Goal: Contribute content: Contribute content

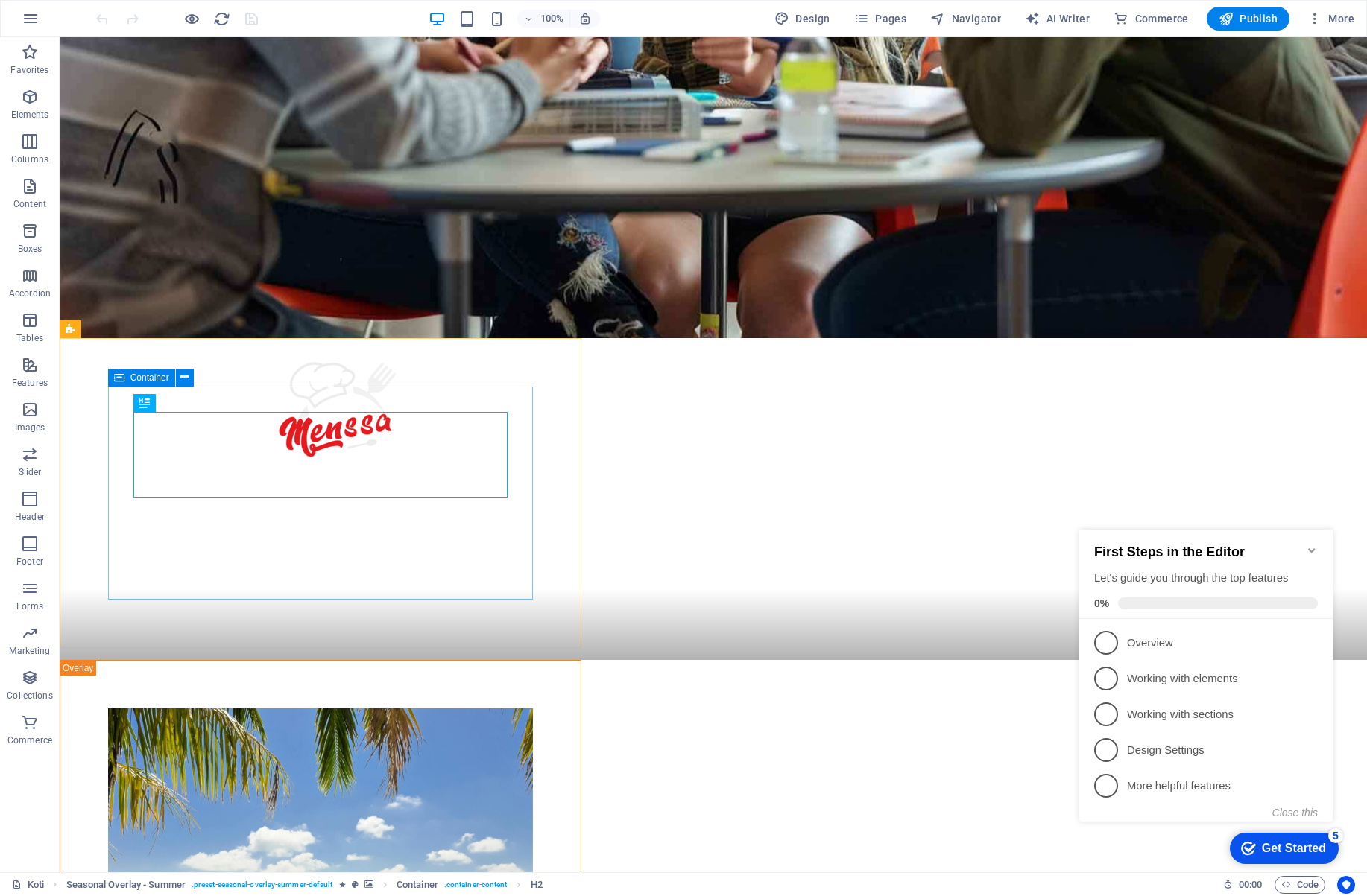
click at [120, 379] on icon at bounding box center [119, 377] width 10 height 18
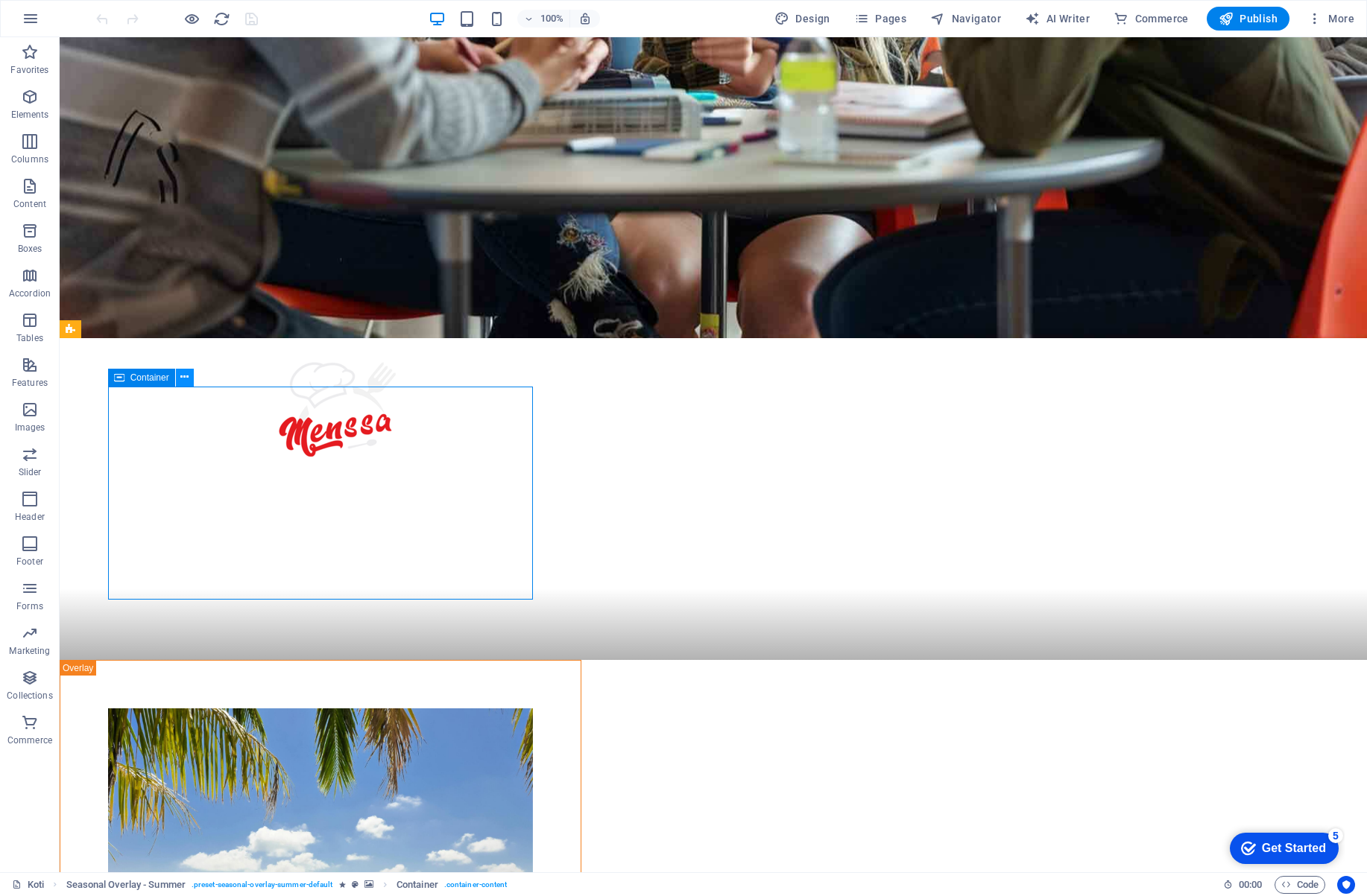
click at [185, 378] on icon at bounding box center [185, 377] width 8 height 16
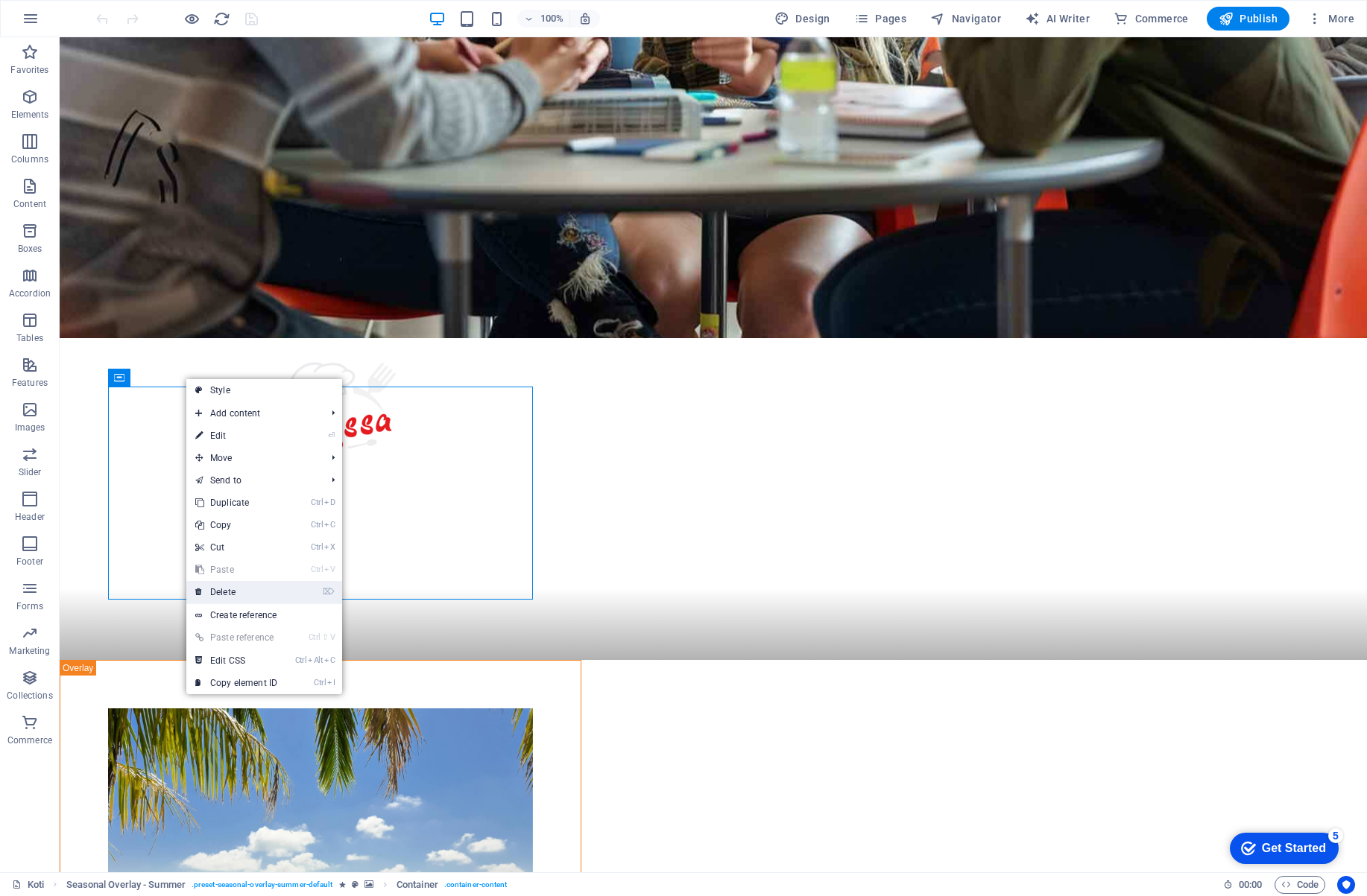
click at [229, 591] on link "⌦ Delete" at bounding box center [236, 592] width 100 height 22
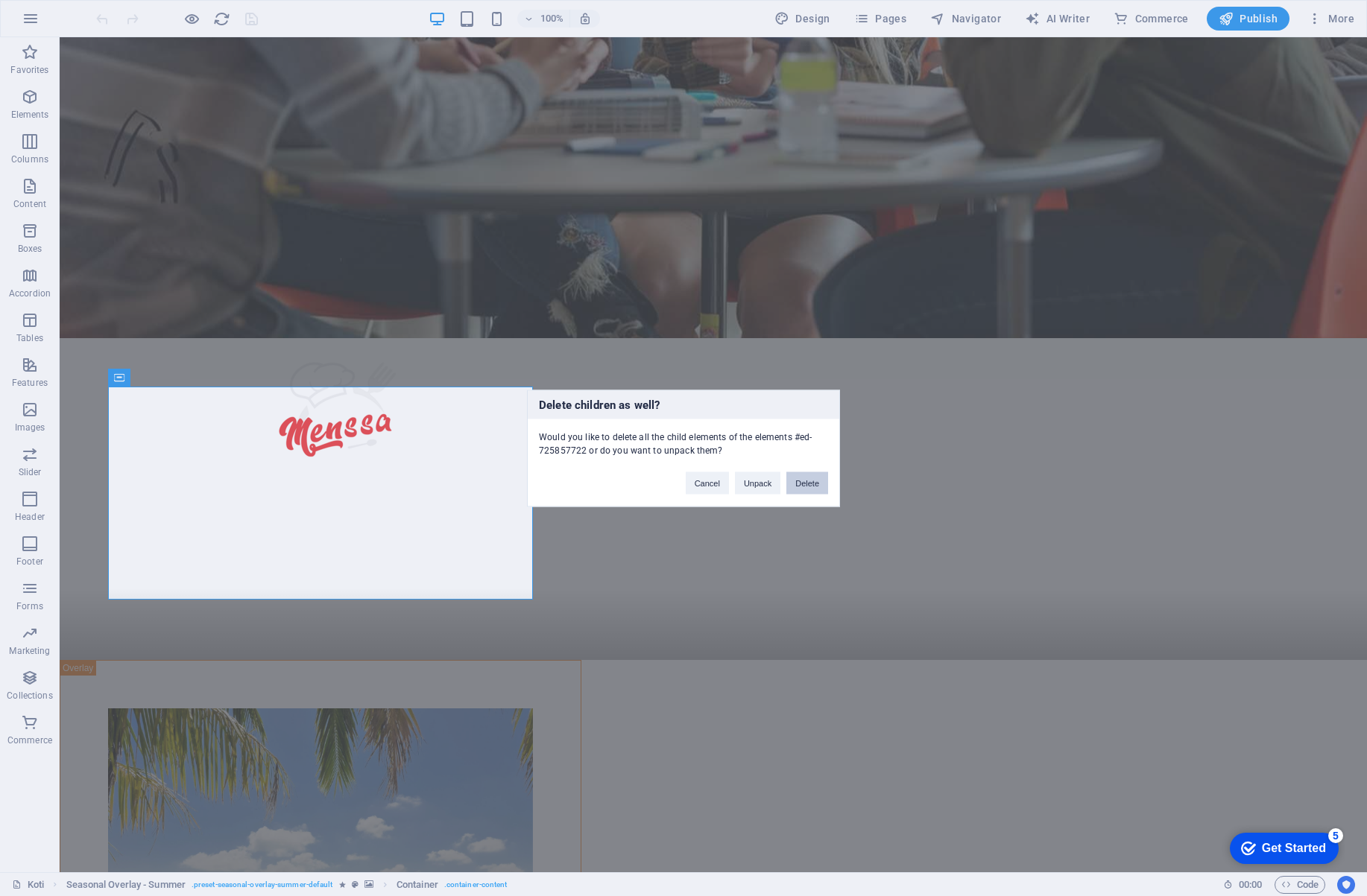
click at [812, 484] on button "Delete" at bounding box center [807, 483] width 42 height 22
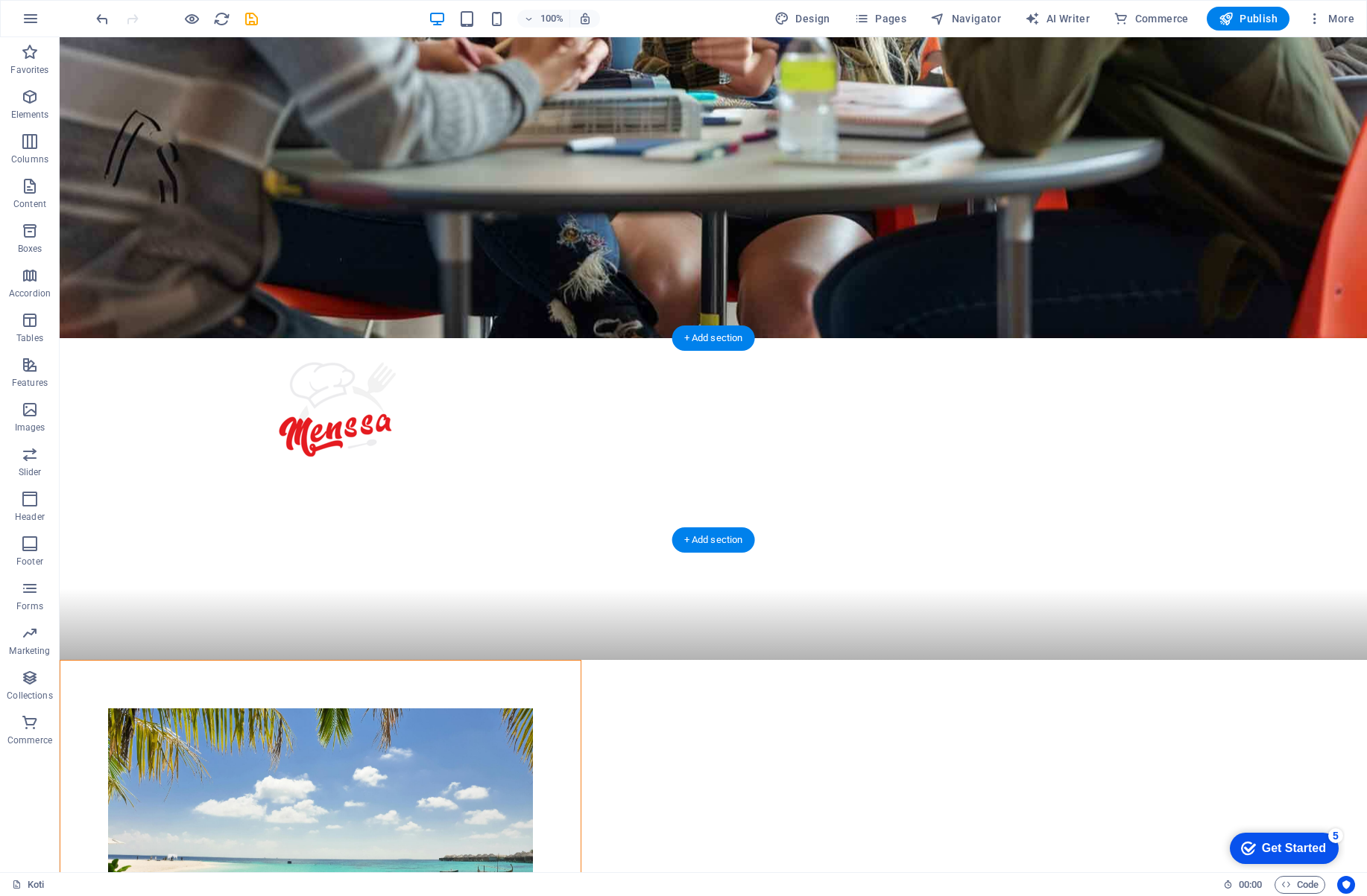
click at [108, 708] on figure at bounding box center [320, 809] width 424 height 202
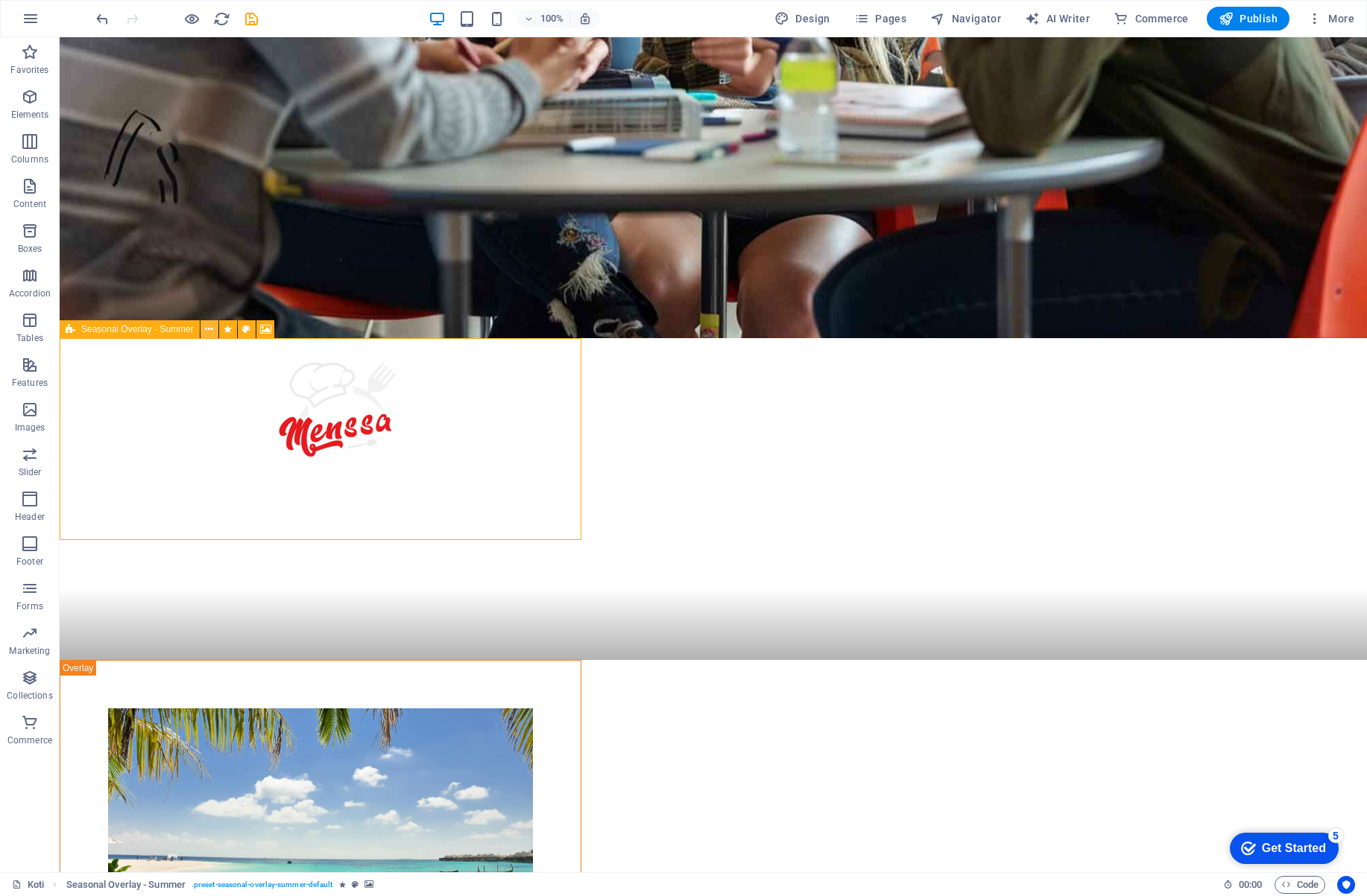
click at [209, 329] on icon at bounding box center [209, 330] width 8 height 16
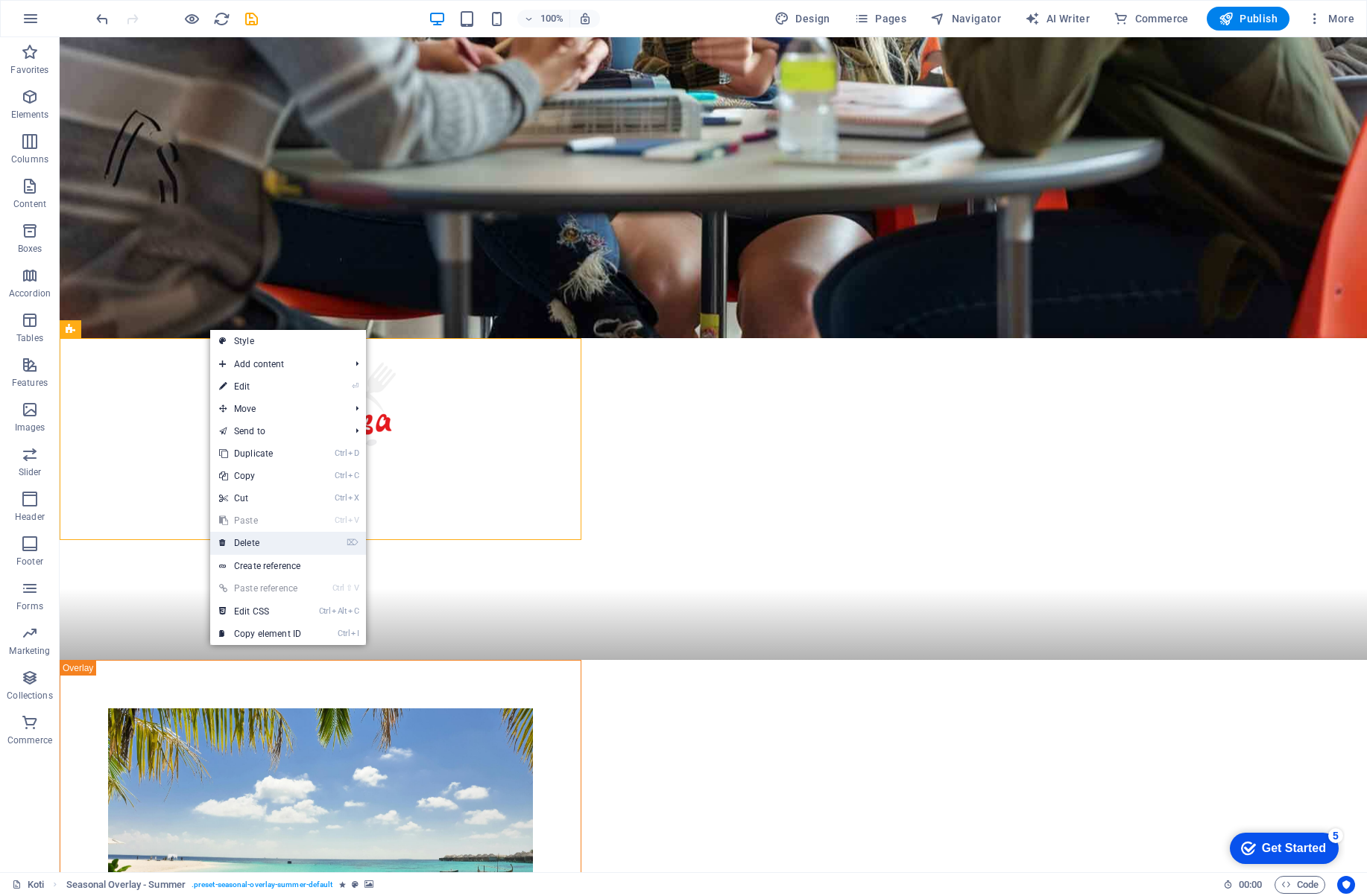
click at [249, 540] on link "⌦ Delete" at bounding box center [260, 544] width 100 height 22
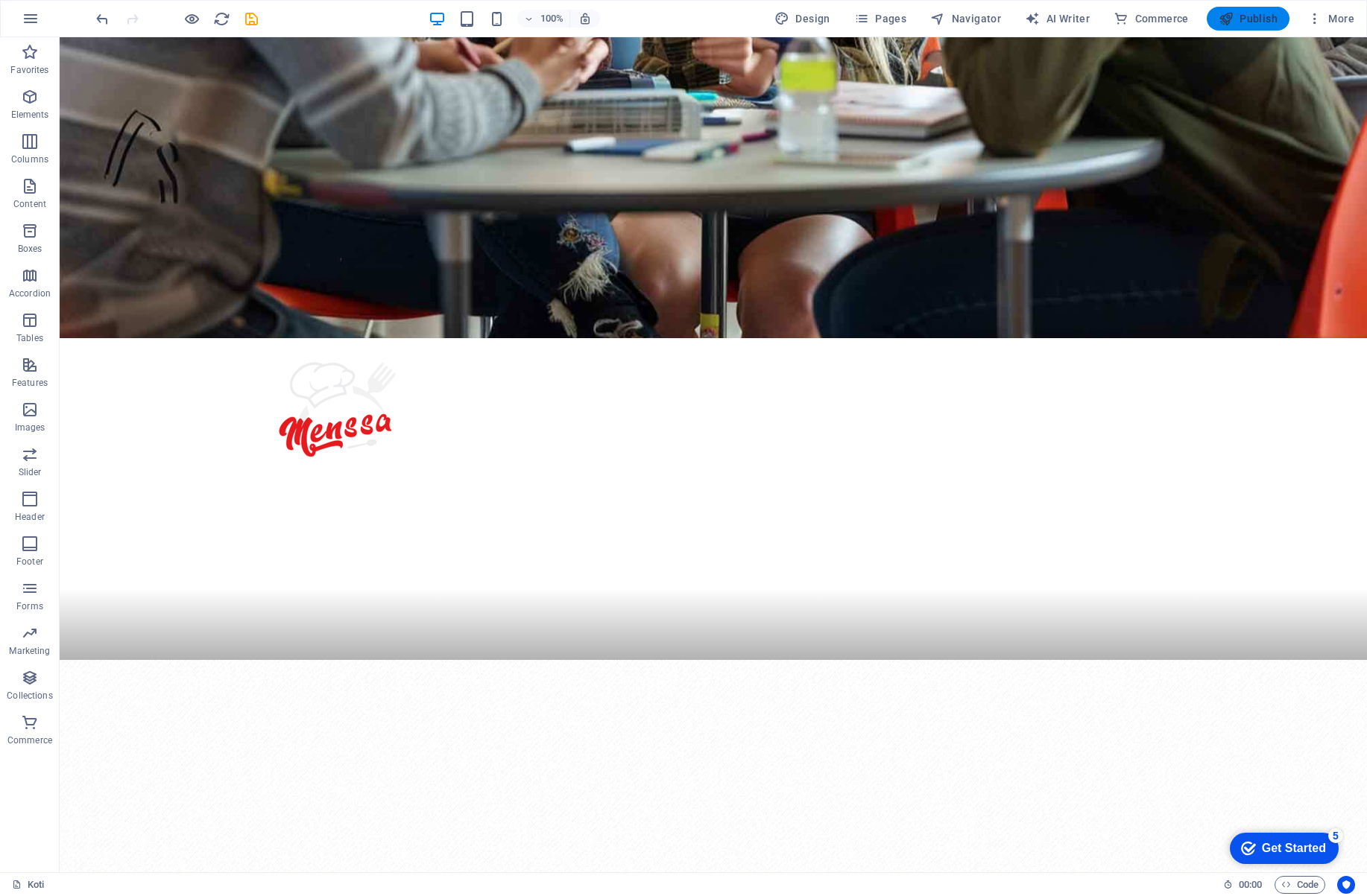
click at [1265, 14] on span "Publish" at bounding box center [1248, 18] width 59 height 15
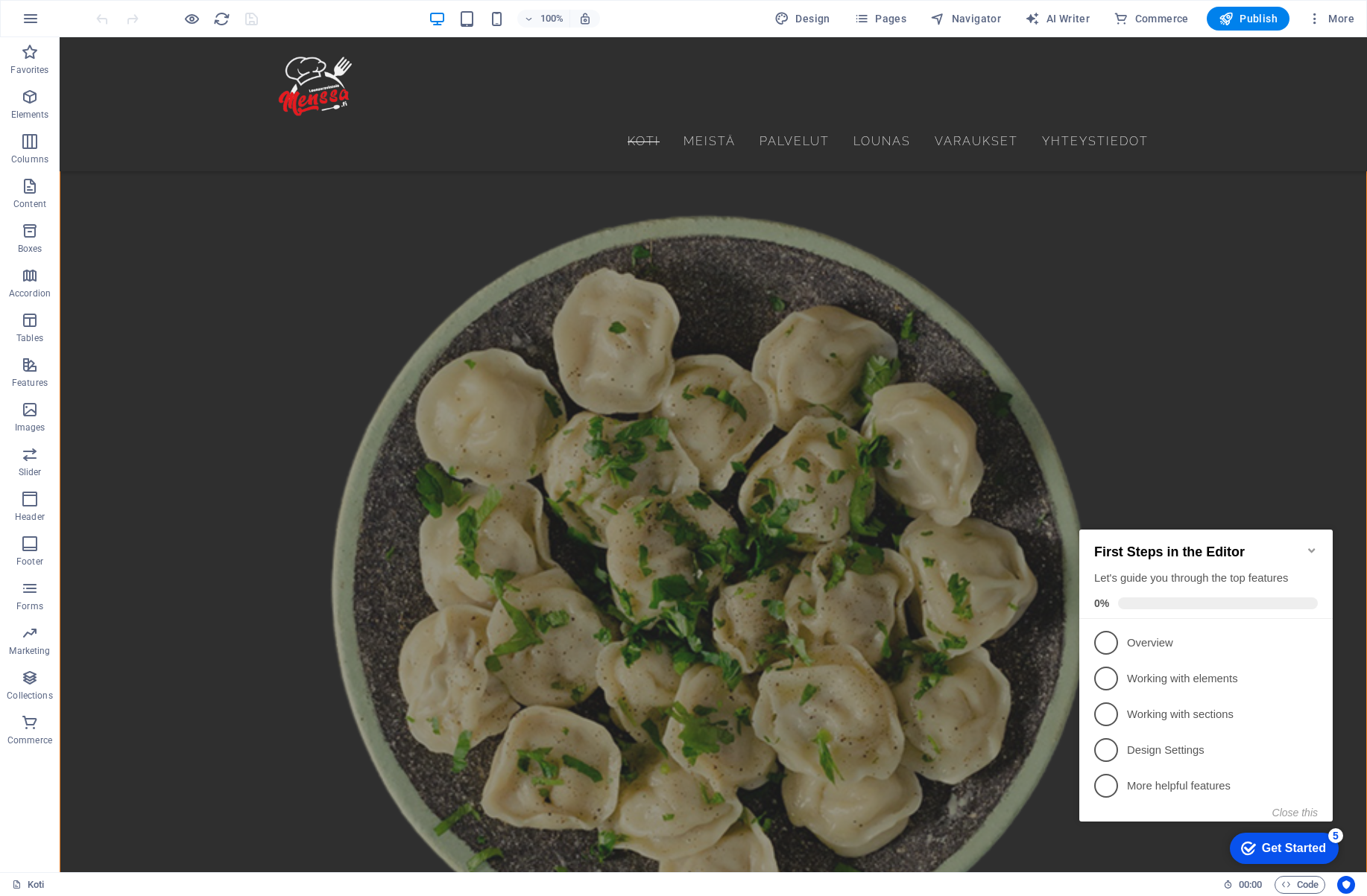
scroll to position [7258, 0]
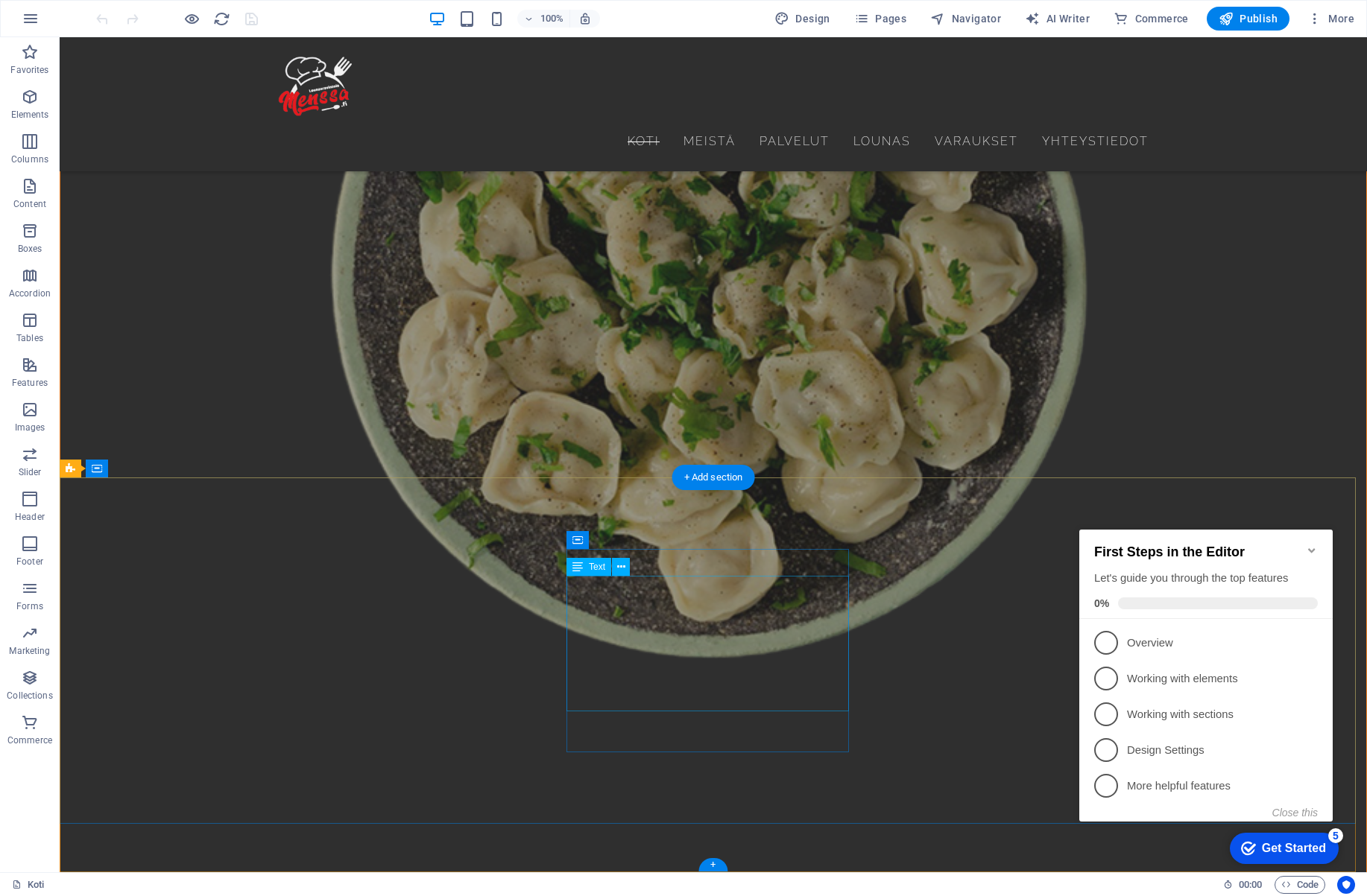
drag, startPoint x: 717, startPoint y: 616, endPoint x: 455, endPoint y: 617, distance: 262.0
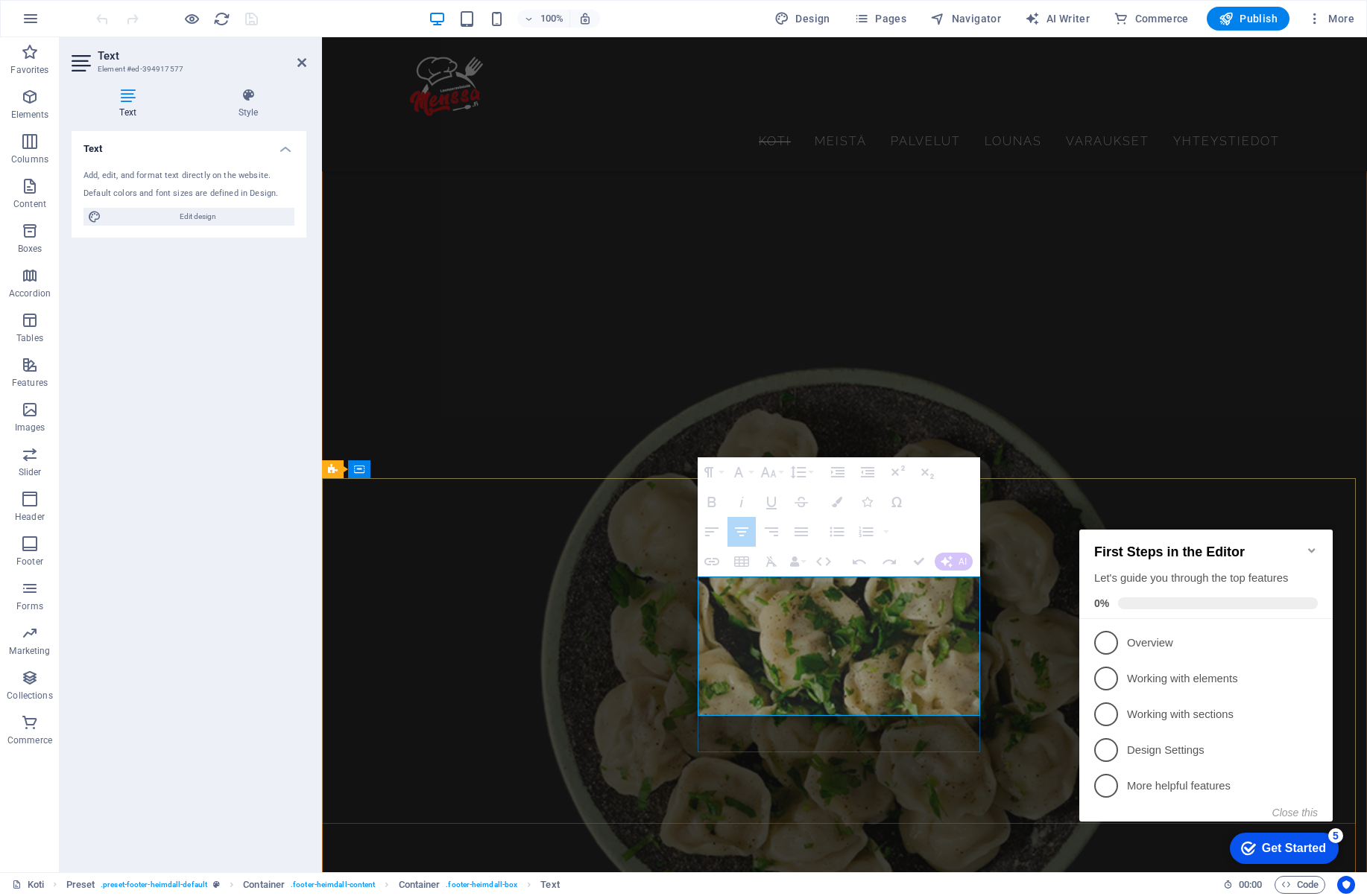
copy td "11:00 - 19:00"
drag, startPoint x: 961, startPoint y: 687, endPoint x: 840, endPoint y: 687, distance: 121.0
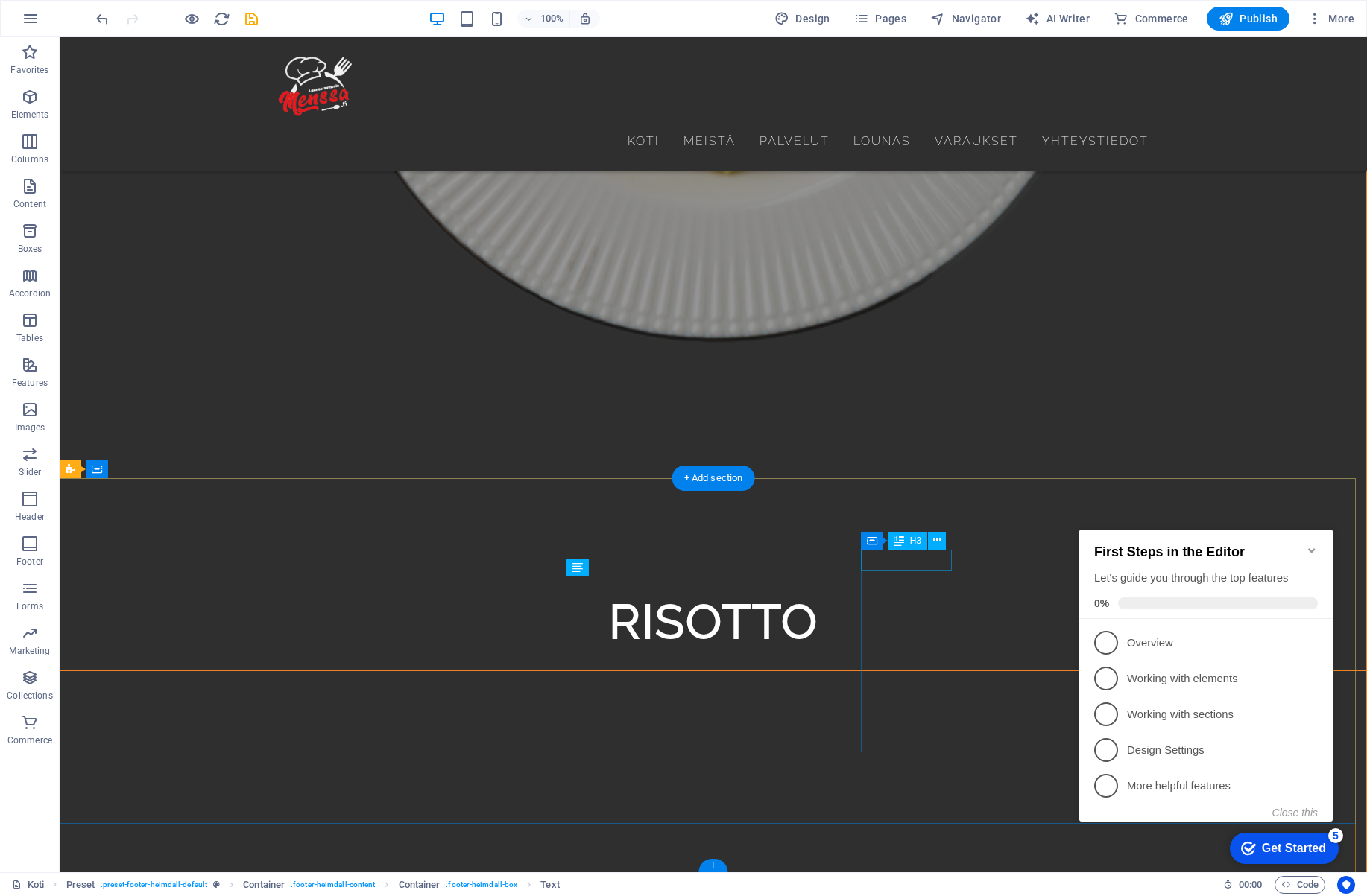
scroll to position [7258, 0]
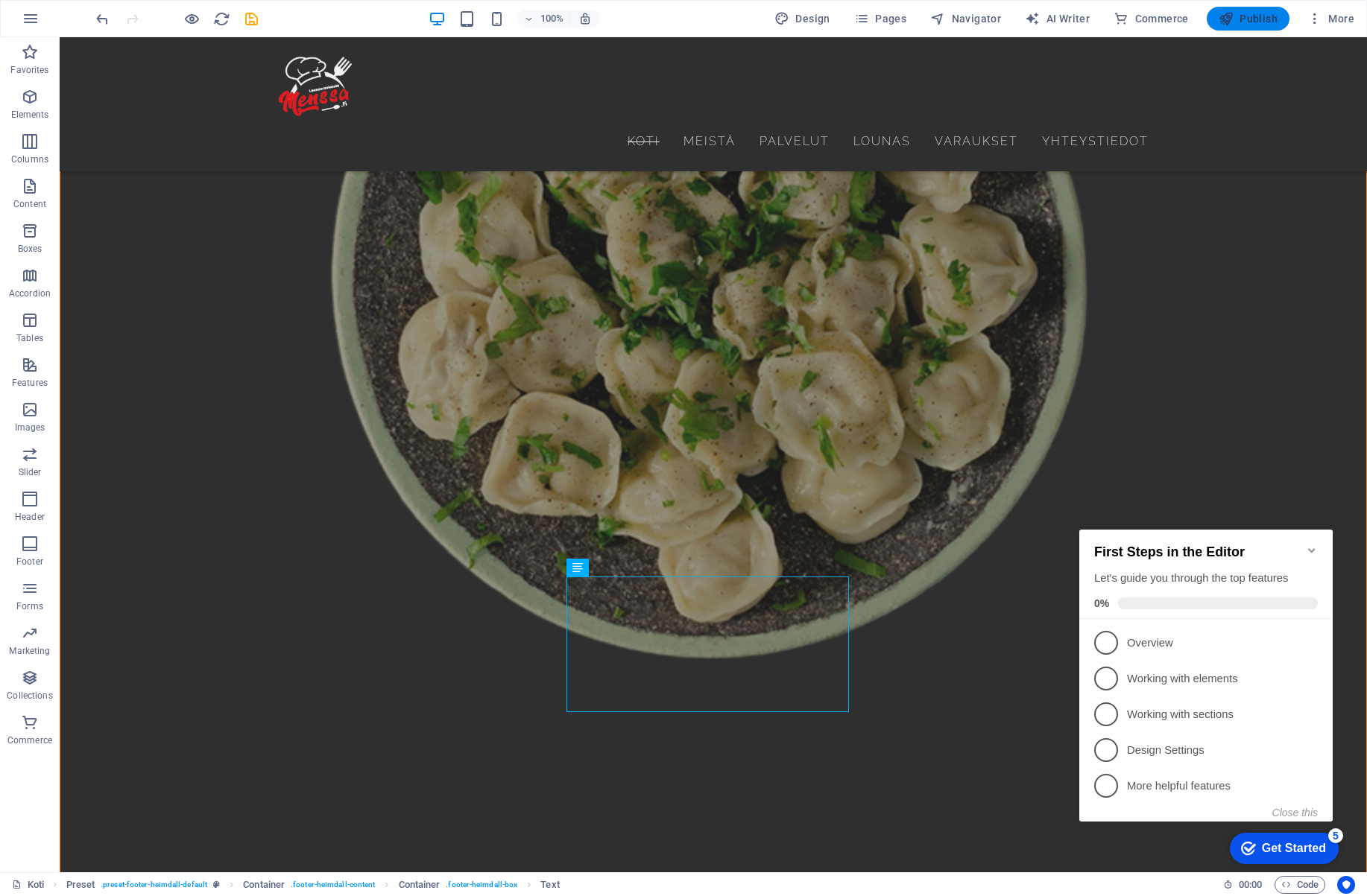
click at [1247, 13] on span "Publish" at bounding box center [1248, 18] width 59 height 15
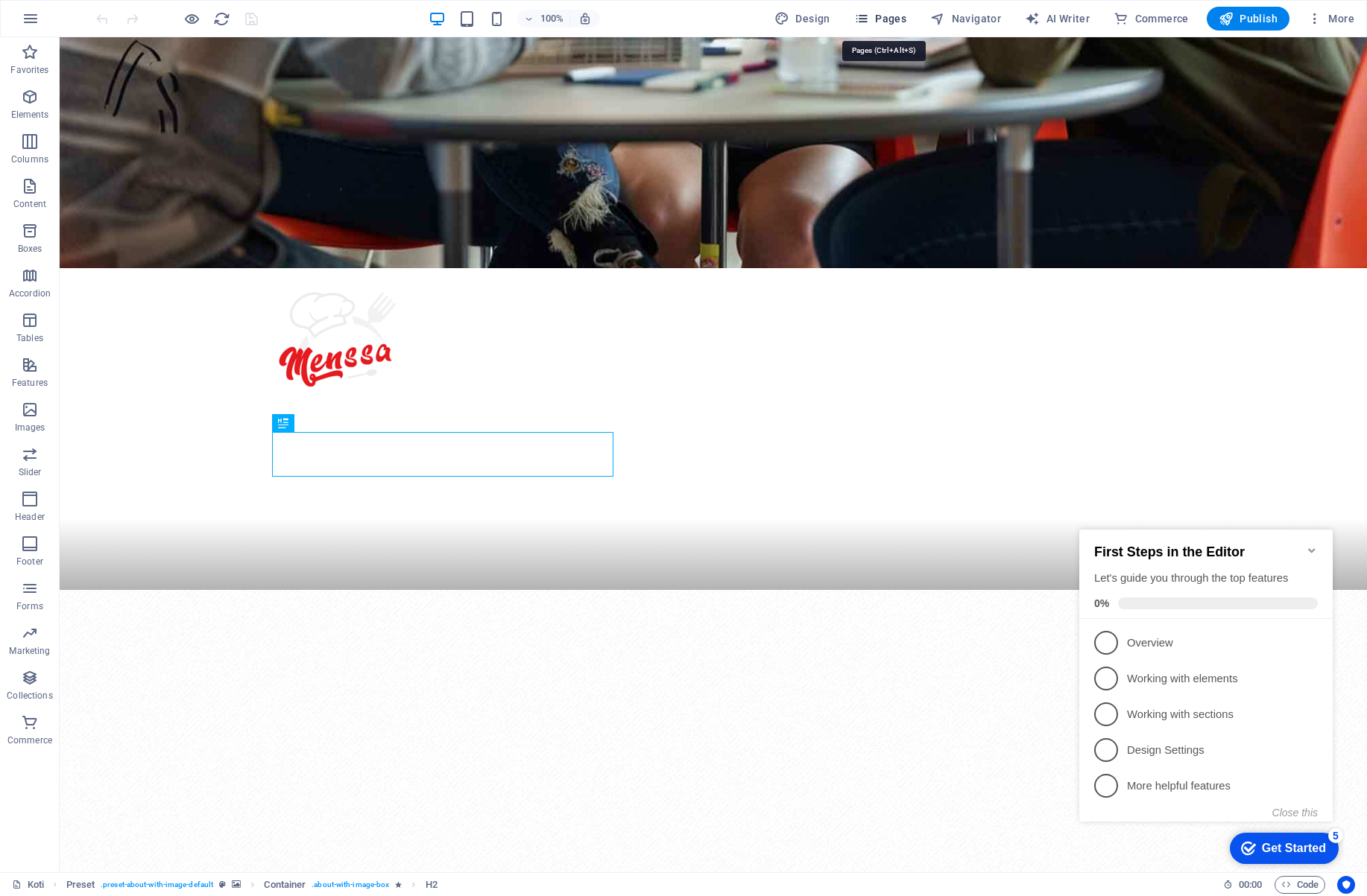
click at [883, 17] on span "Pages" at bounding box center [879, 18] width 52 height 15
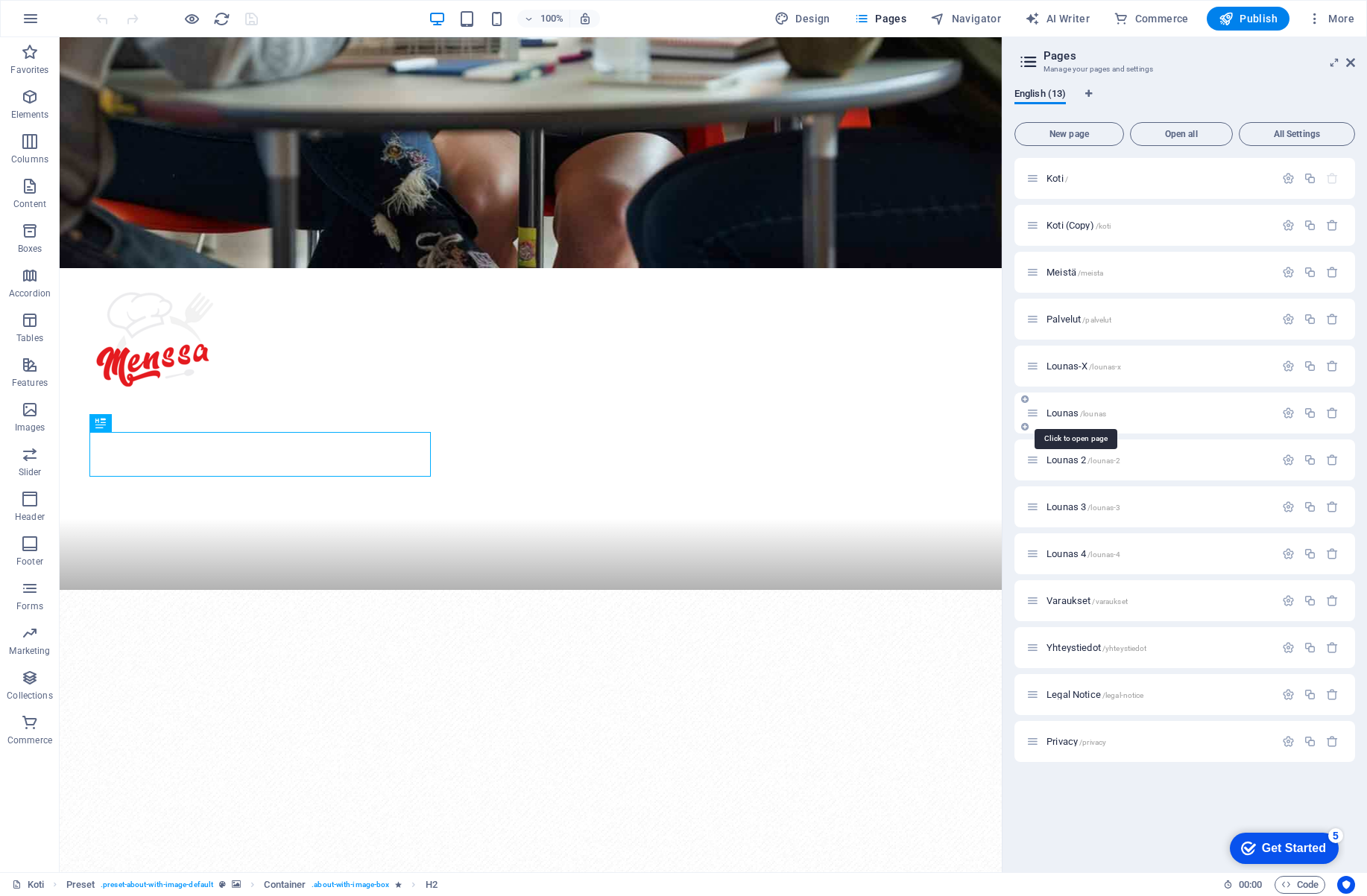
click at [1058, 409] on span "Lounas /lounas" at bounding box center [1076, 413] width 60 height 11
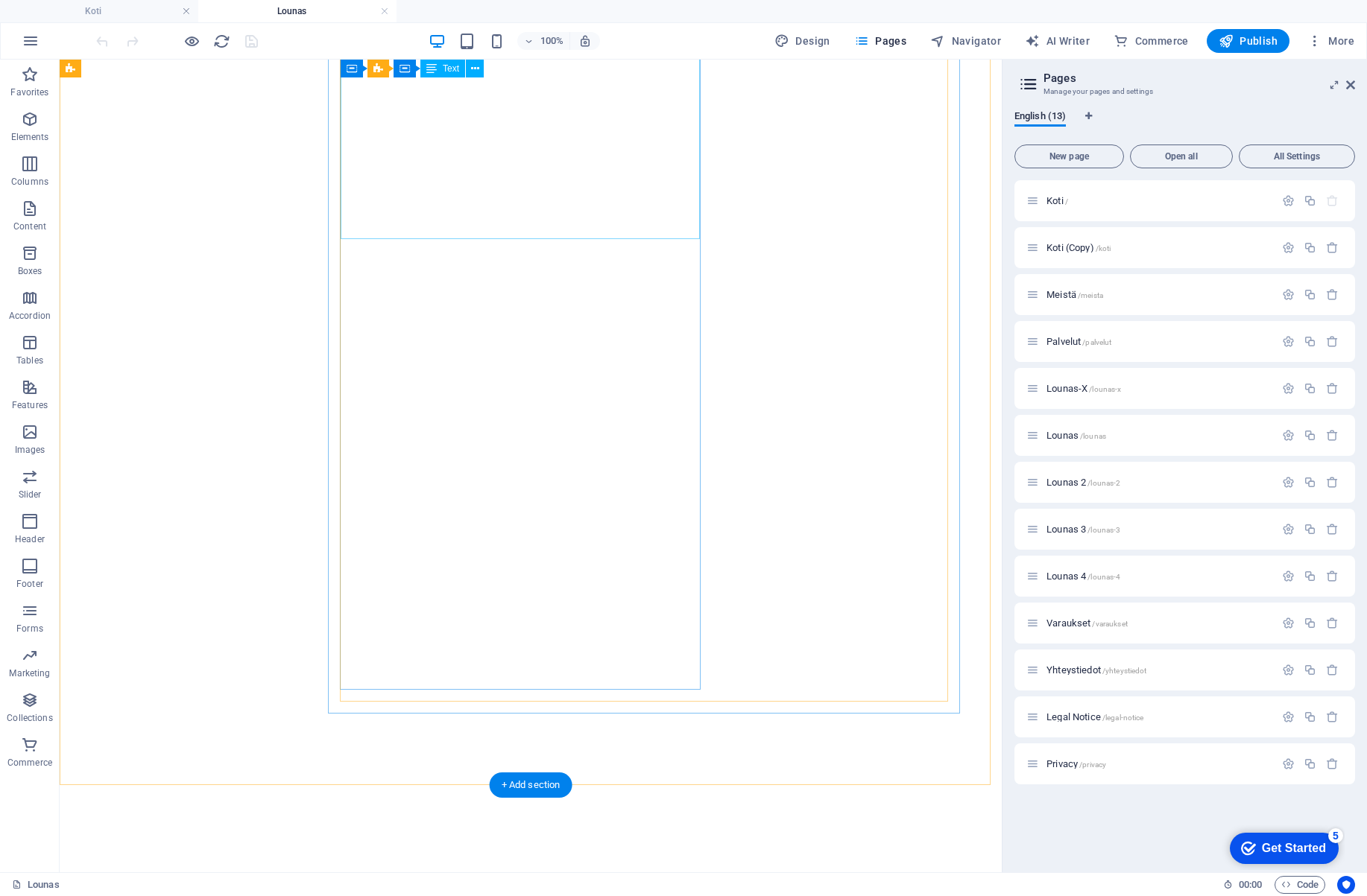
scroll to position [1267, 0]
click at [407, 227] on icon at bounding box center [407, 230] width 8 height 16
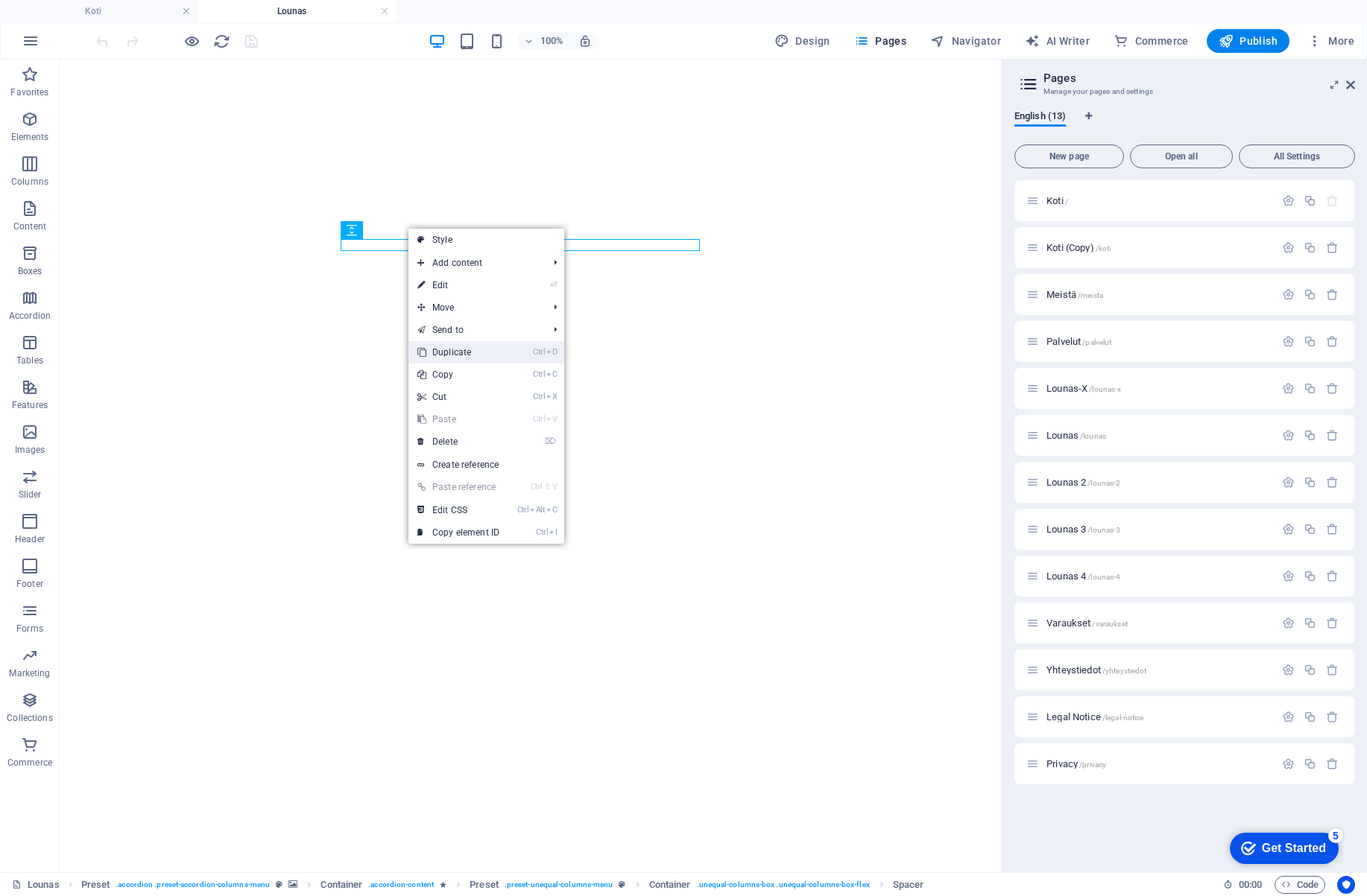
click at [467, 349] on link "Ctrl D Duplicate" at bounding box center [458, 352] width 100 height 22
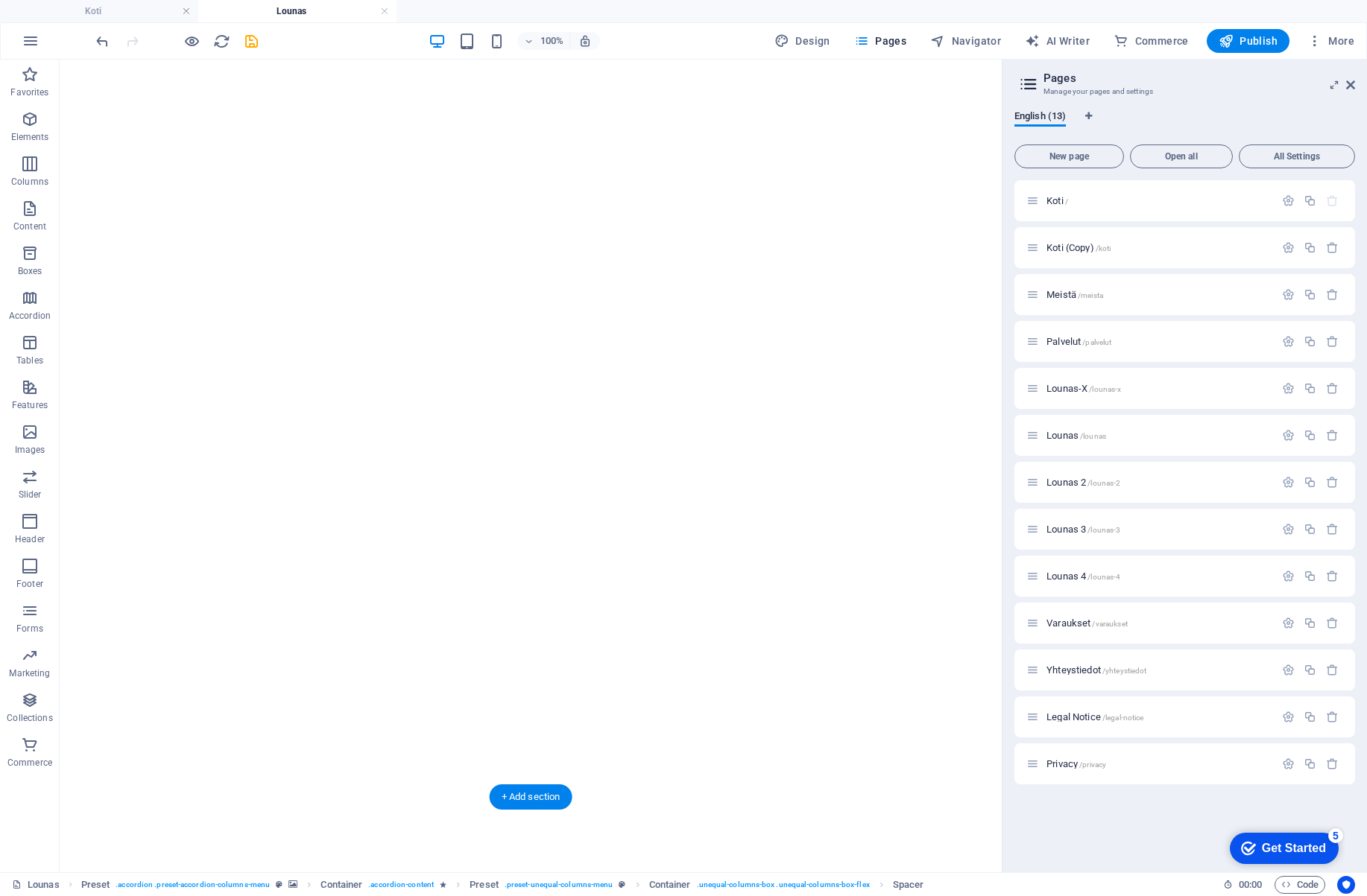
drag, startPoint x: 416, startPoint y: 363, endPoint x: 383, endPoint y: 482, distance: 123.5
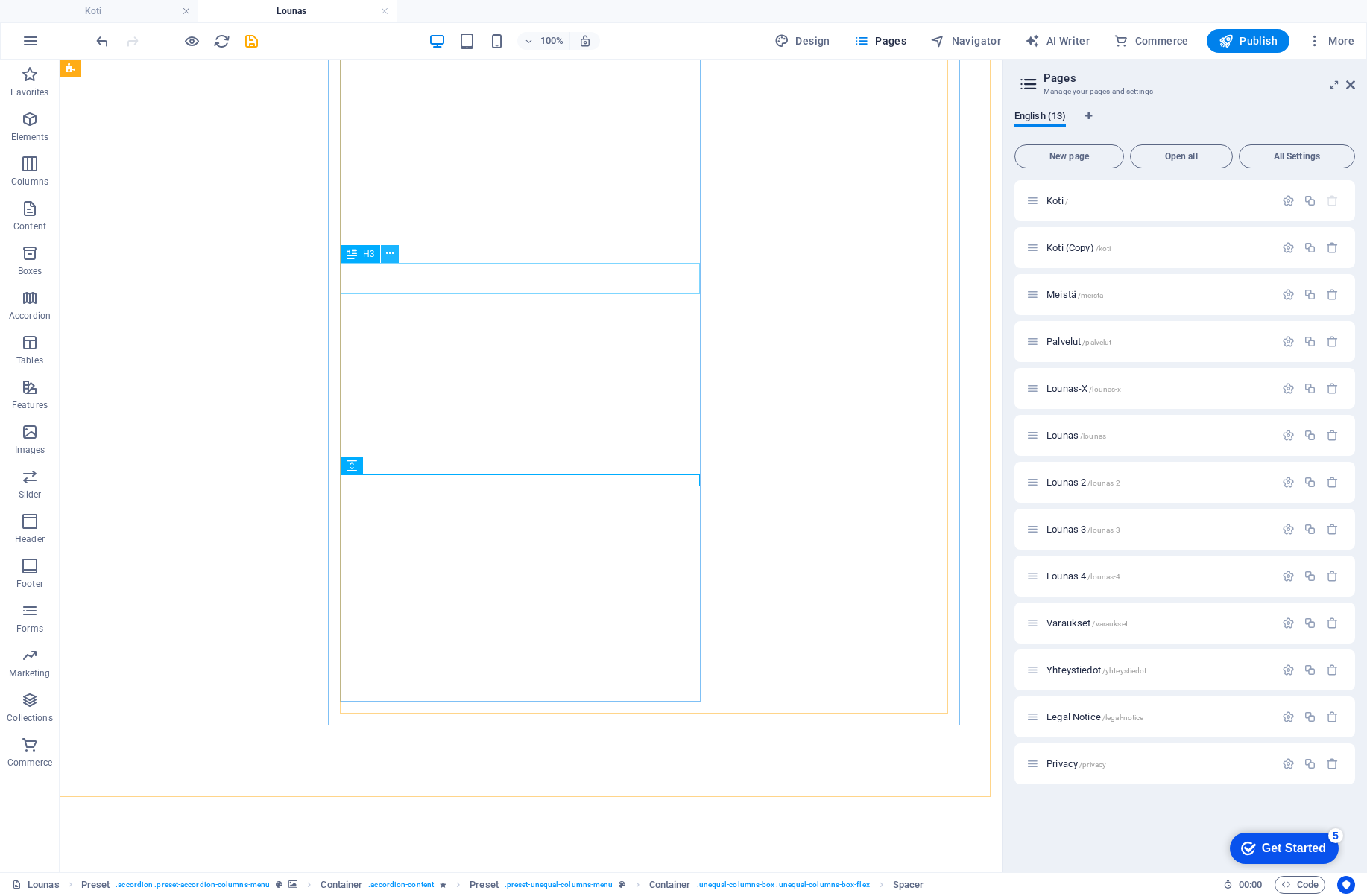
click at [391, 256] on icon at bounding box center [390, 254] width 8 height 16
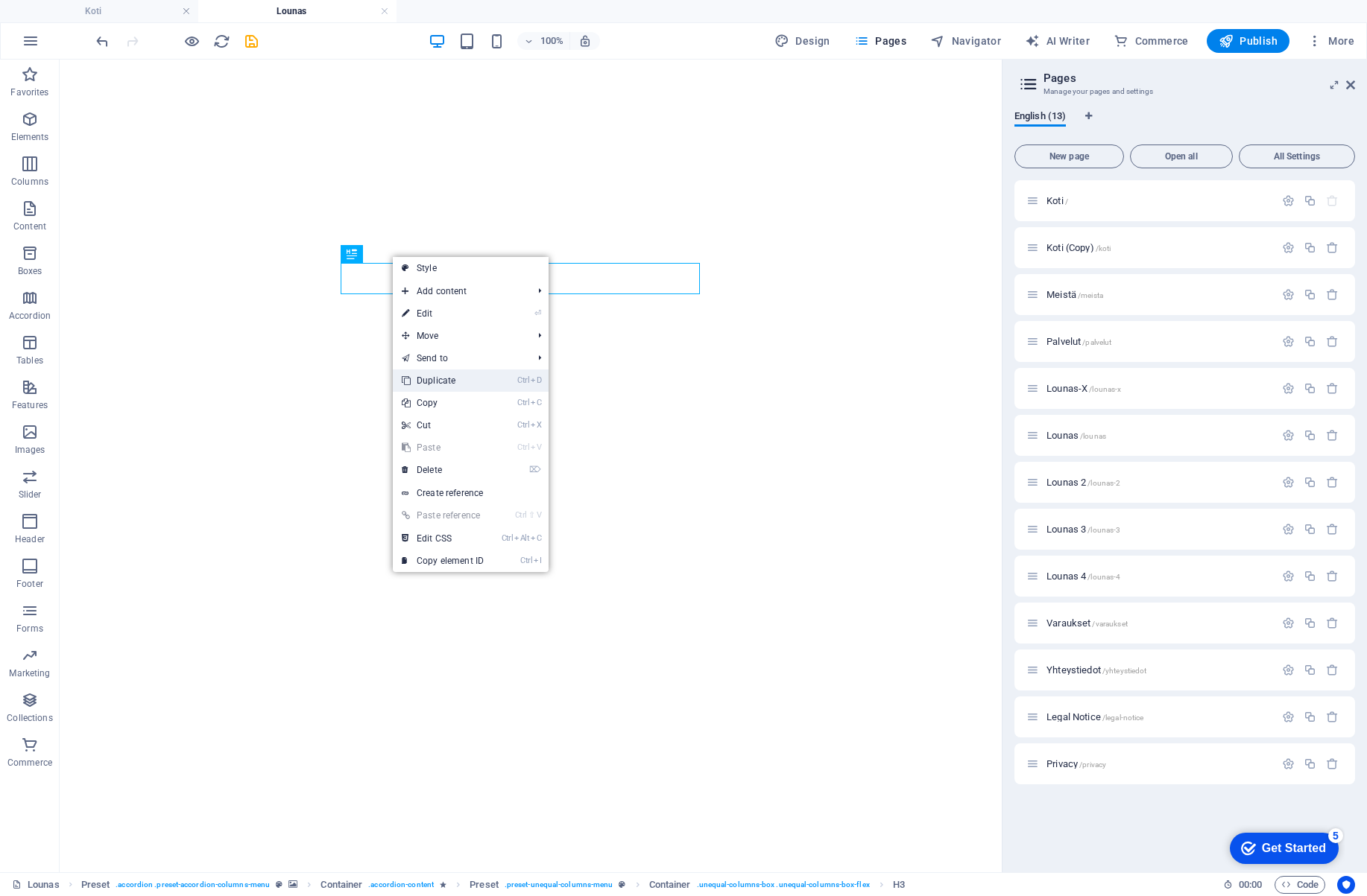
click at [435, 380] on link "Ctrl D Duplicate" at bounding box center [442, 380] width 100 height 22
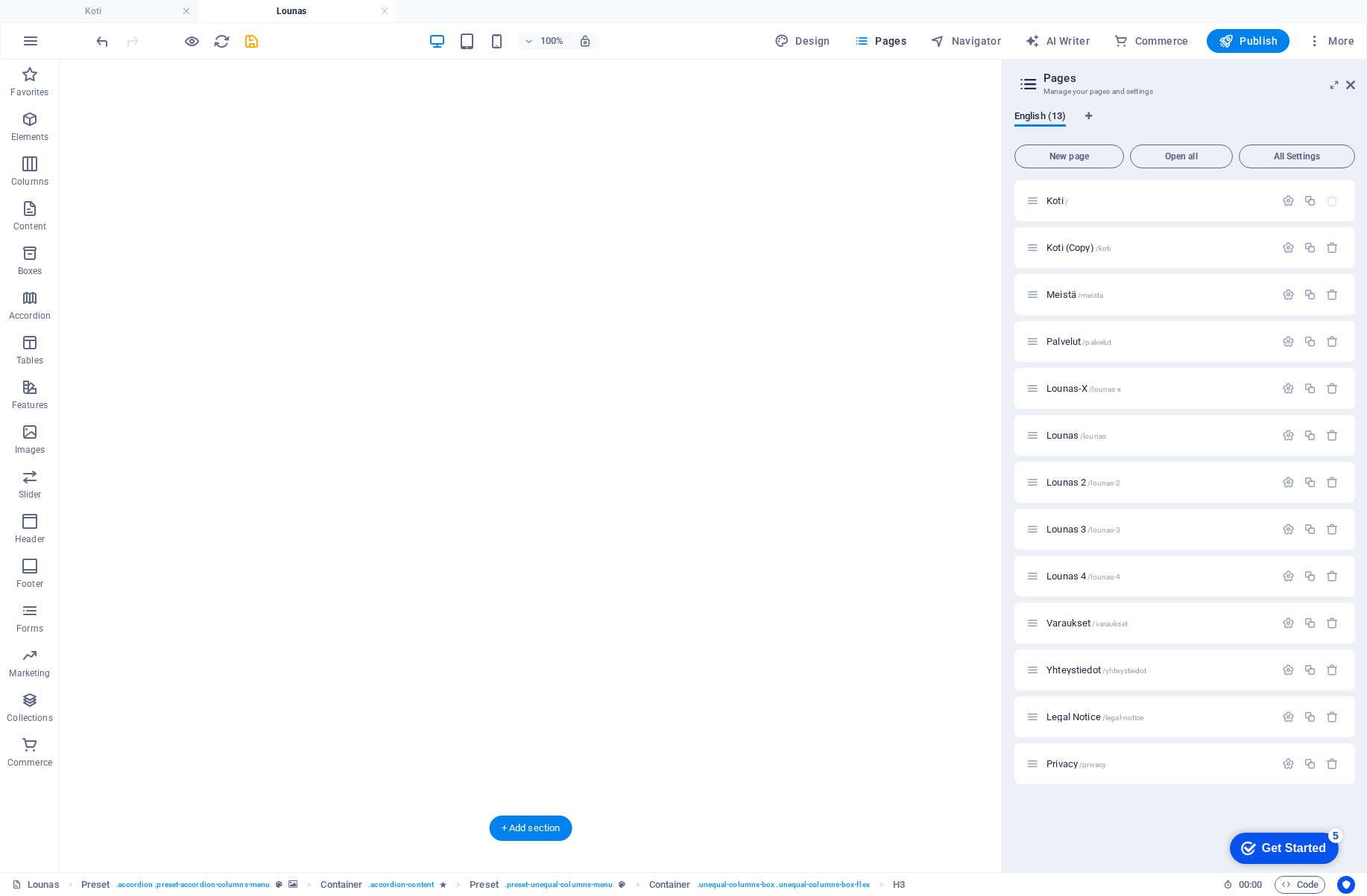
drag, startPoint x: 412, startPoint y: 346, endPoint x: 368, endPoint y: 512, distance: 171.7
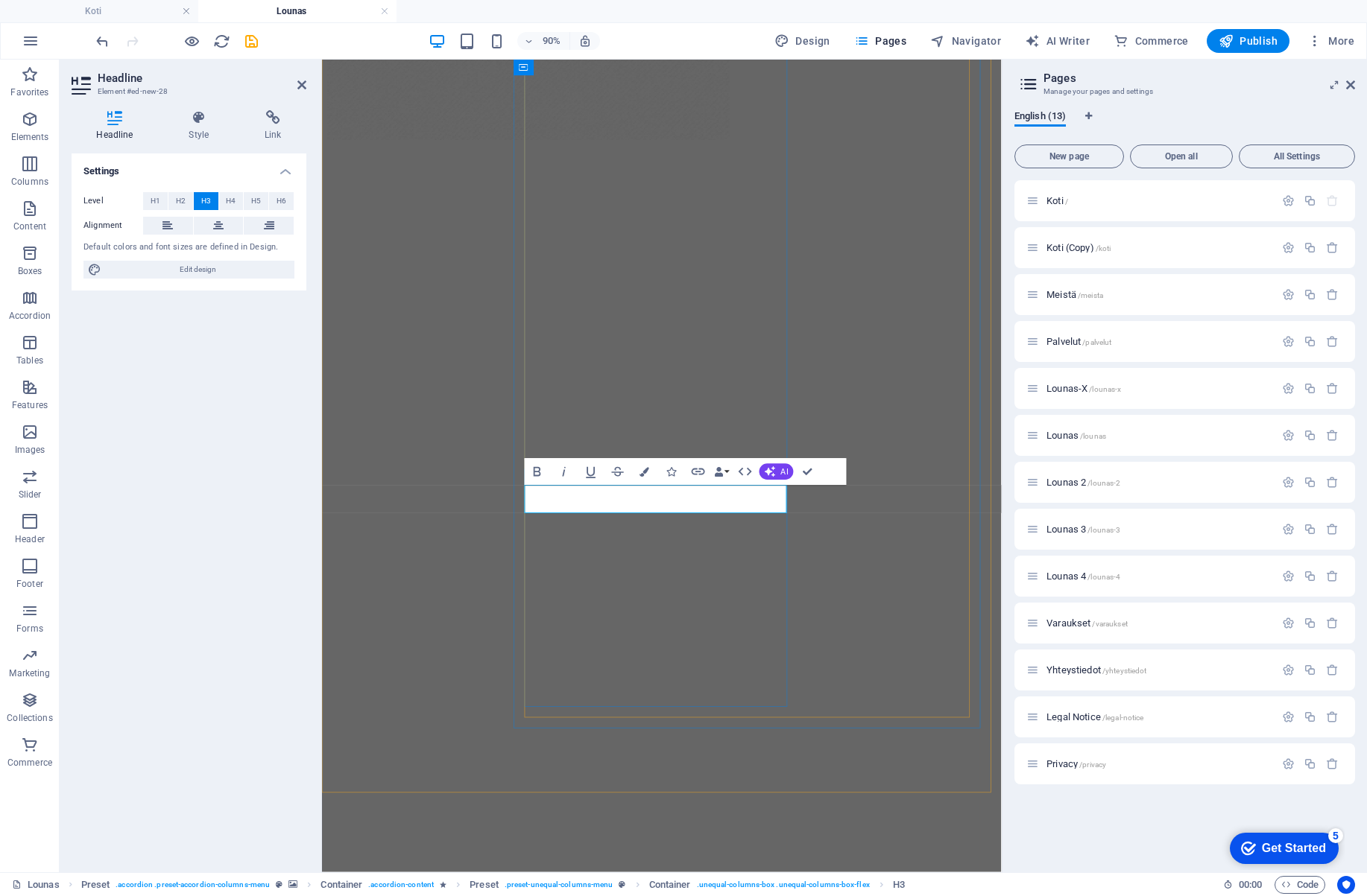
drag, startPoint x: 632, startPoint y: 544, endPoint x: 509, endPoint y: 540, distance: 123.1
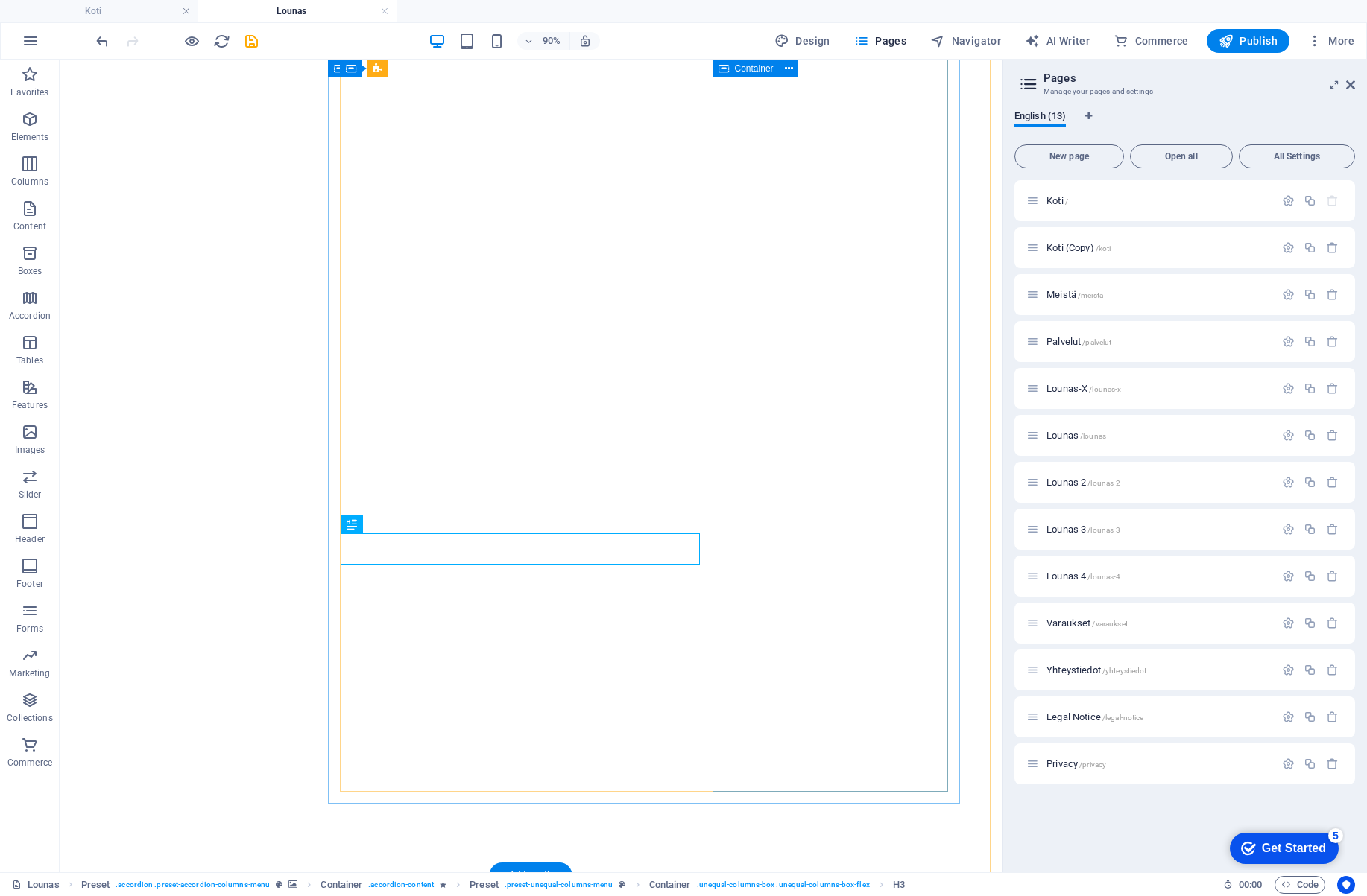
scroll to position [1220, 0]
click at [393, 332] on icon at bounding box center [395, 332] width 8 height 16
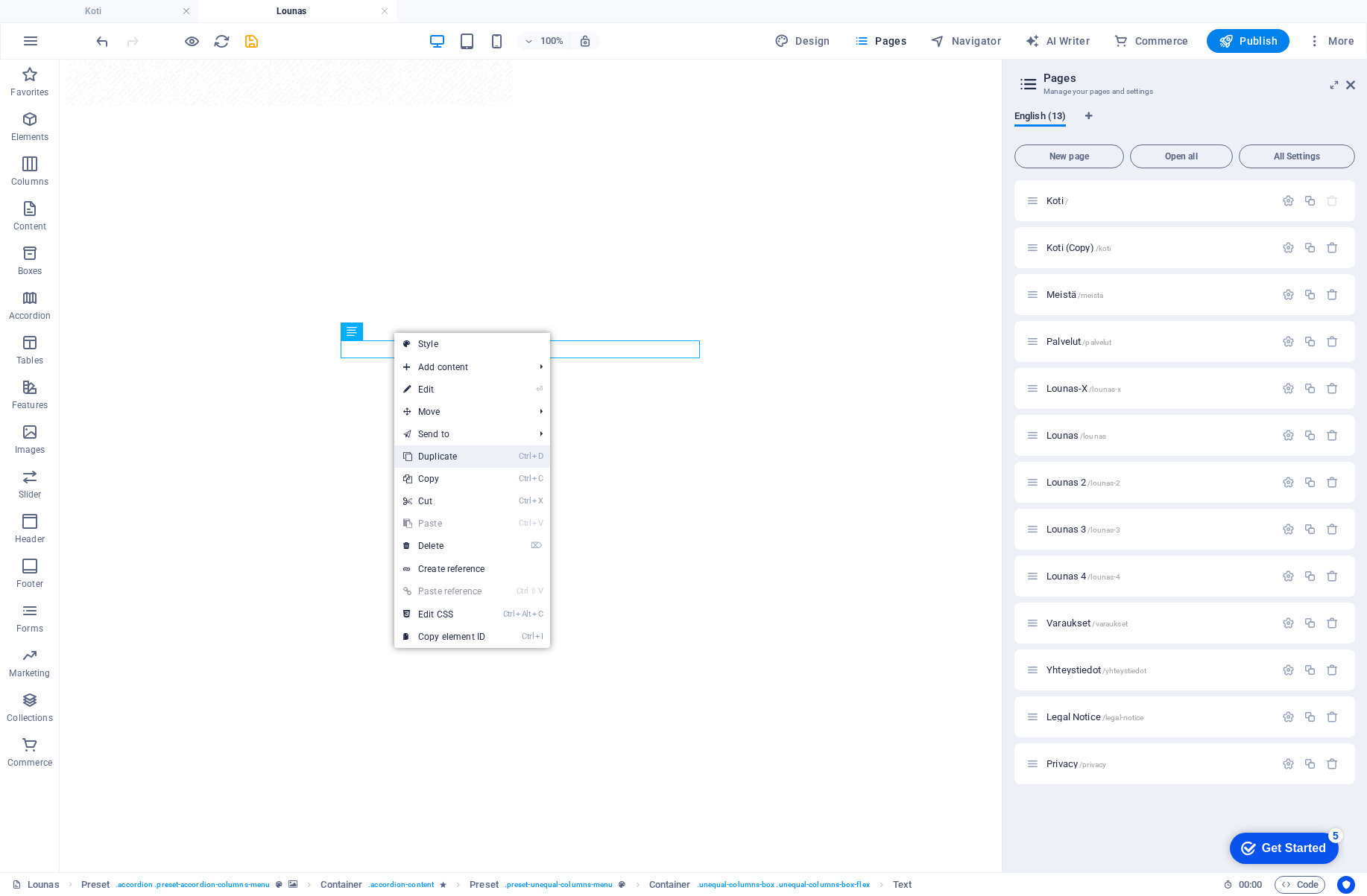
click at [429, 456] on link "Ctrl D Duplicate" at bounding box center [444, 456] width 100 height 22
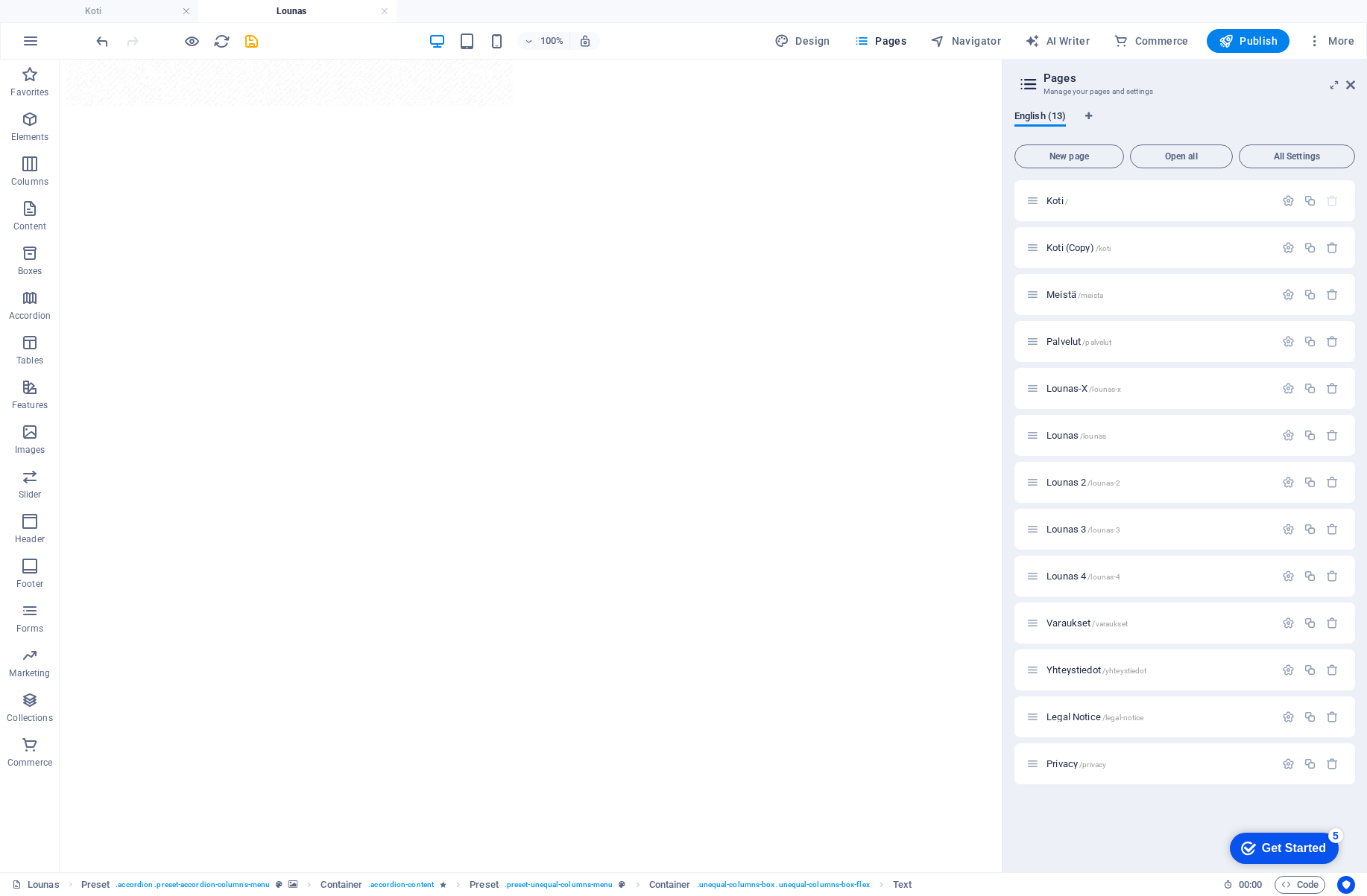
drag, startPoint x: 412, startPoint y: 427, endPoint x: 388, endPoint y: 376, distance: 56.4
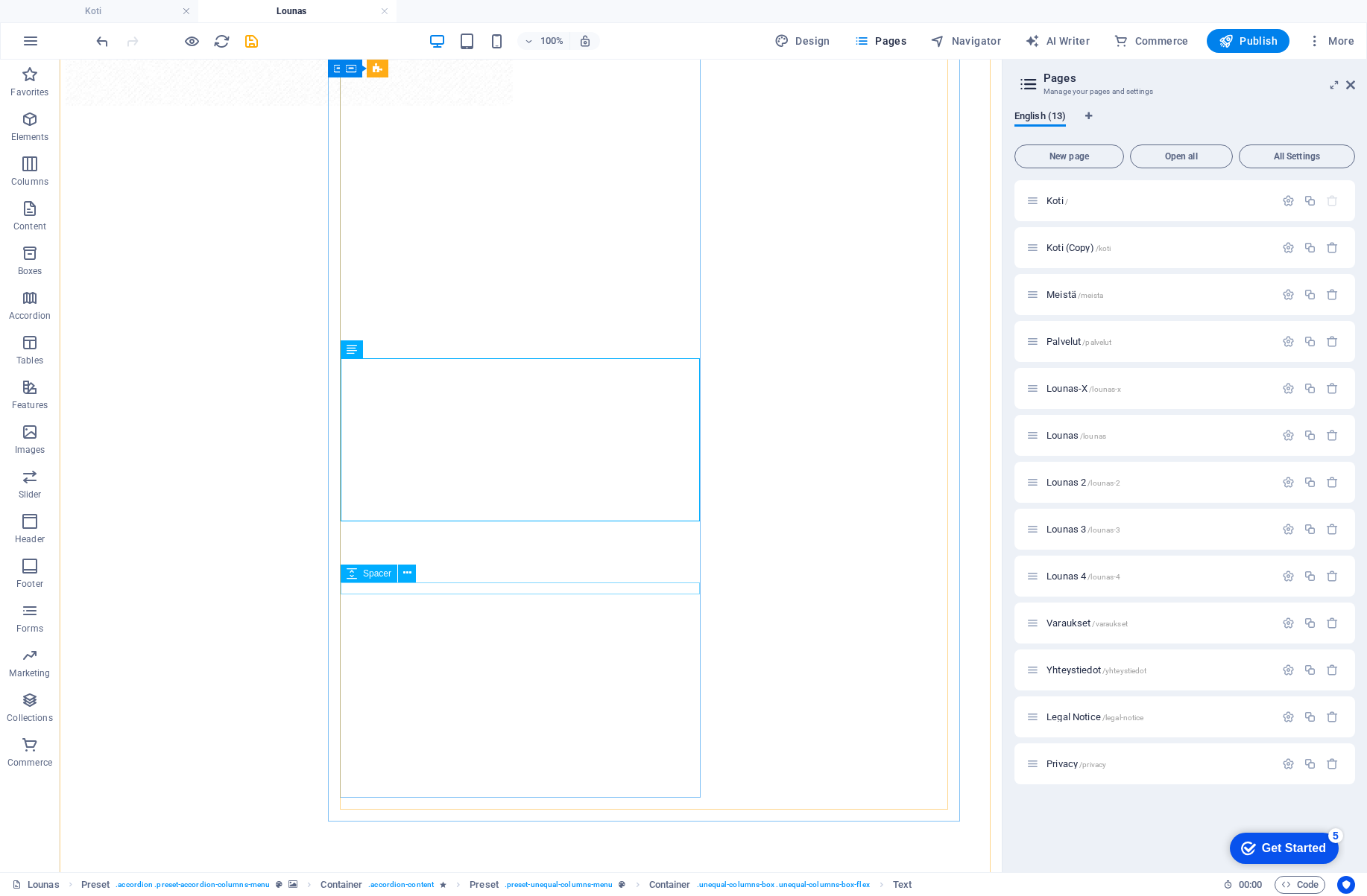
drag, startPoint x: 359, startPoint y: 537, endPoint x: 364, endPoint y: 583, distance: 46.3
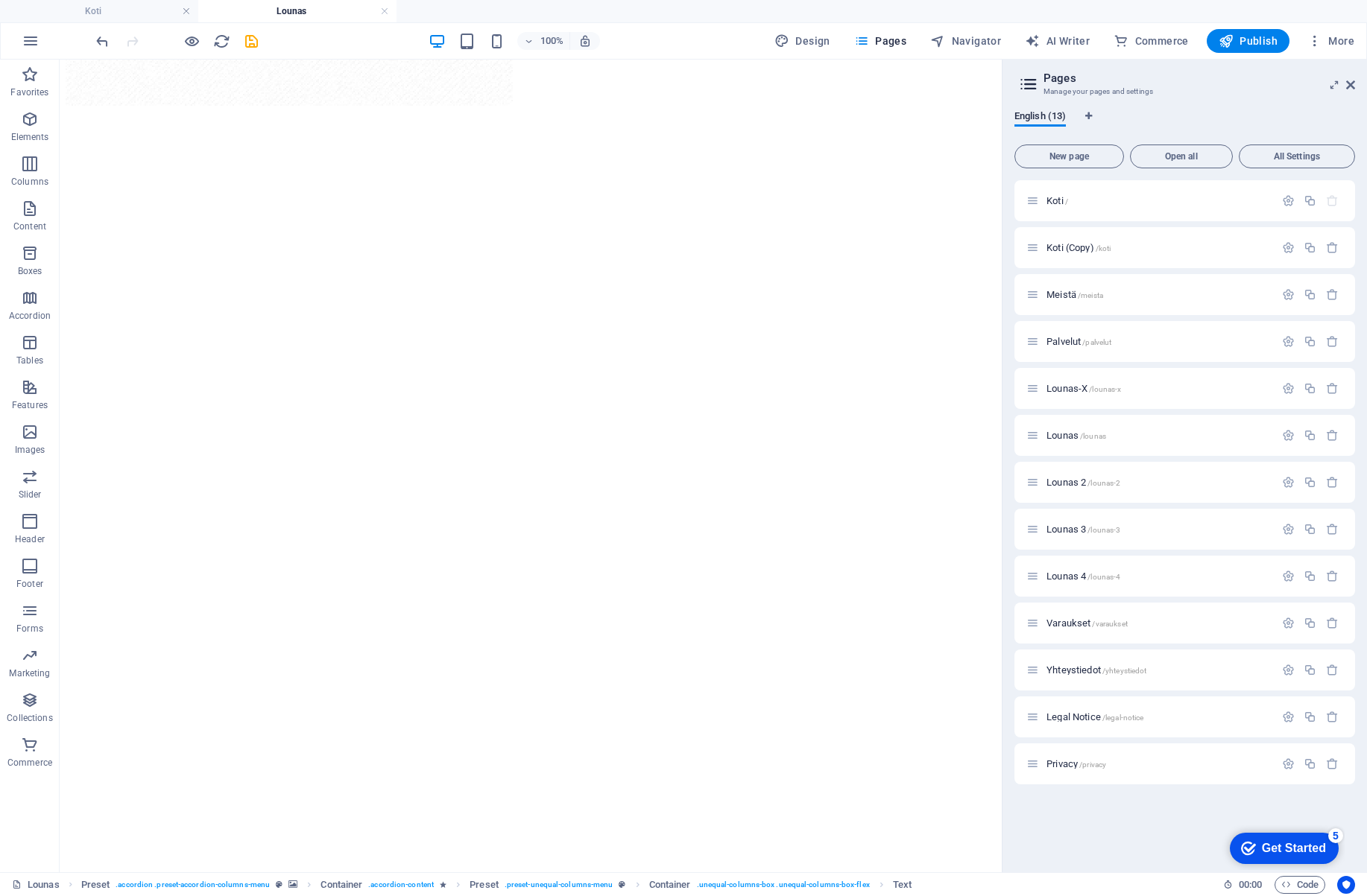
drag, startPoint x: 410, startPoint y: 575, endPoint x: 357, endPoint y: 567, distance: 53.6
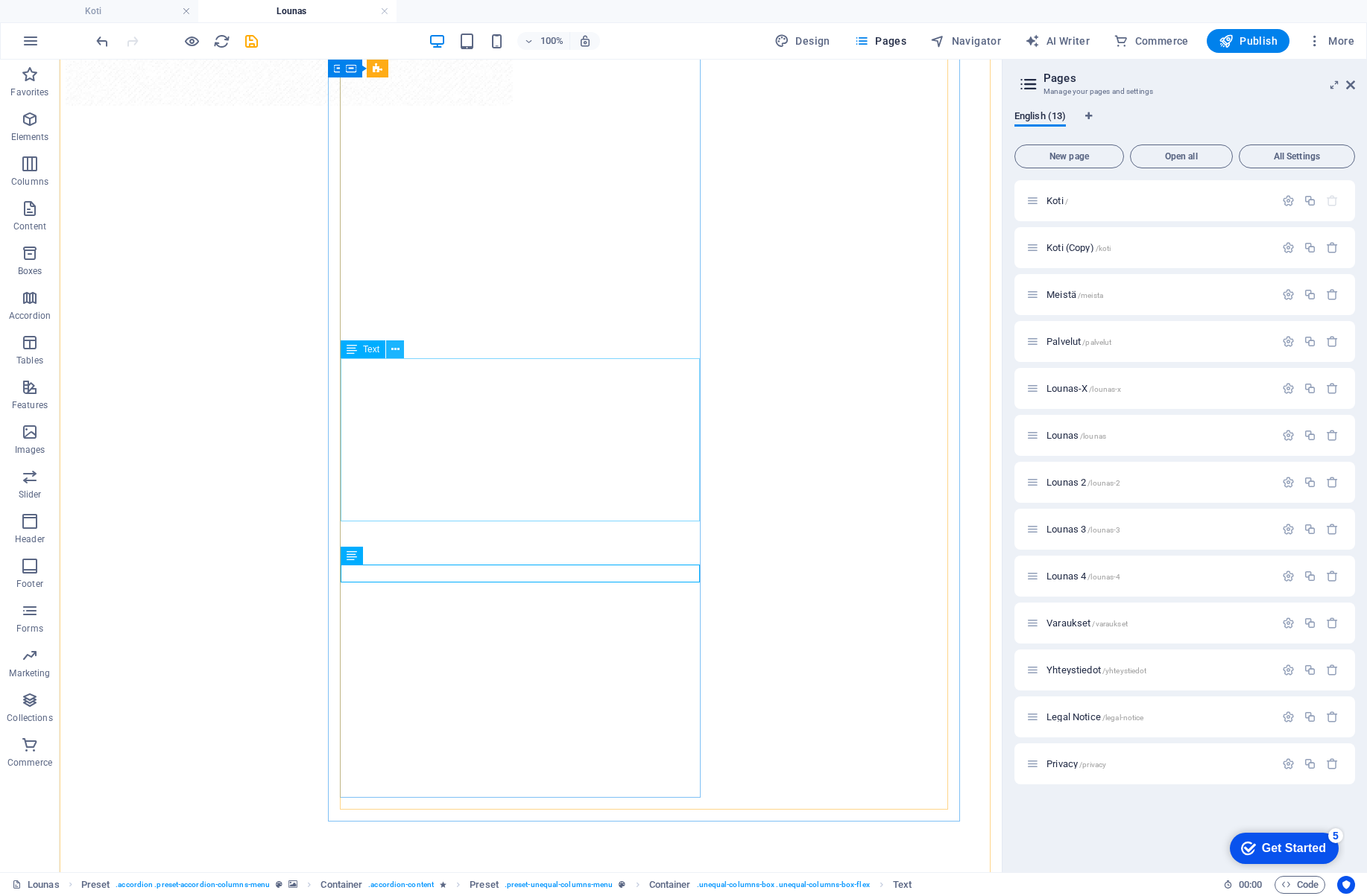
click at [397, 348] on icon at bounding box center [395, 350] width 8 height 16
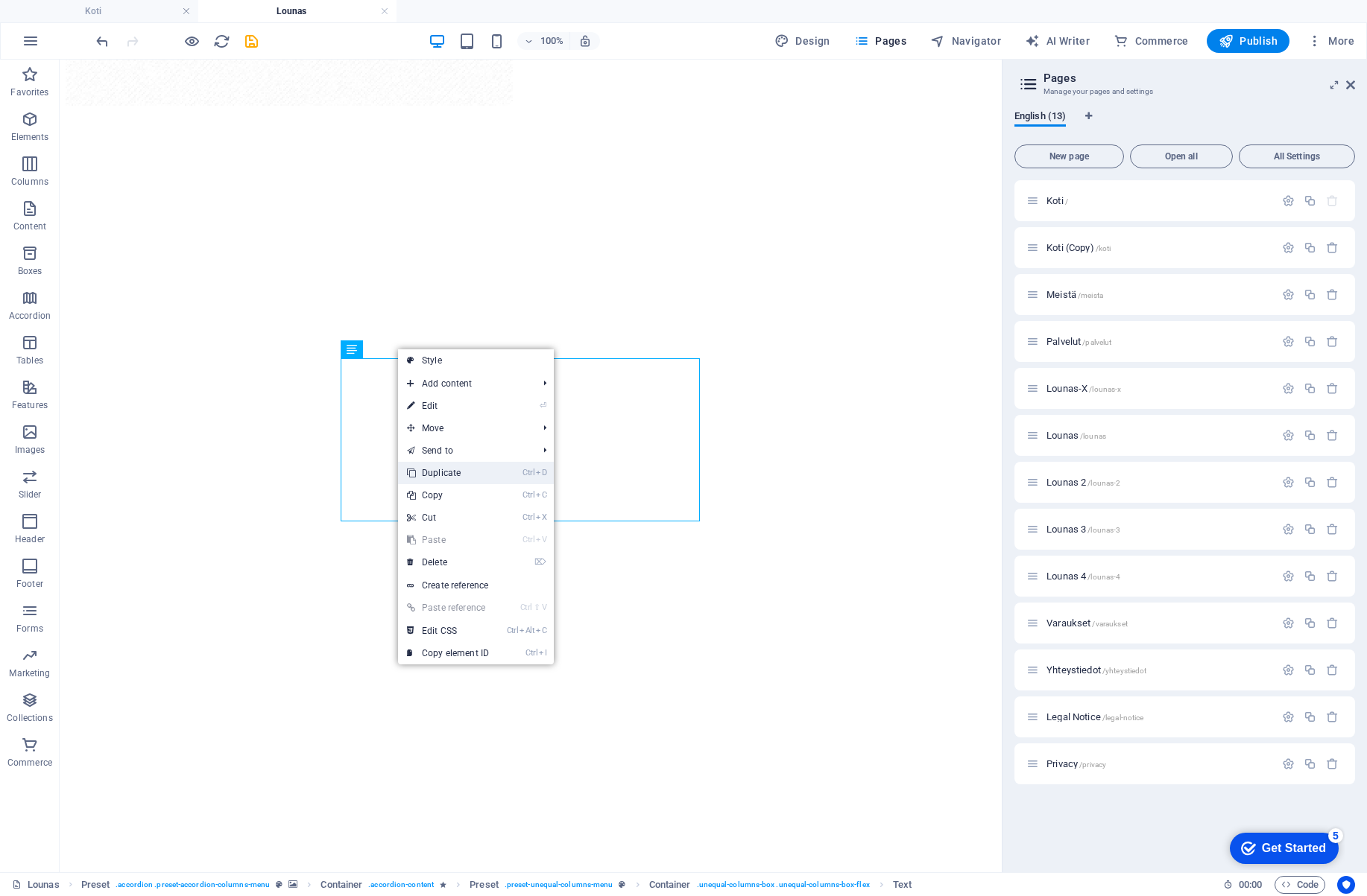
click at [450, 474] on link "Ctrl D Duplicate" at bounding box center [448, 473] width 100 height 22
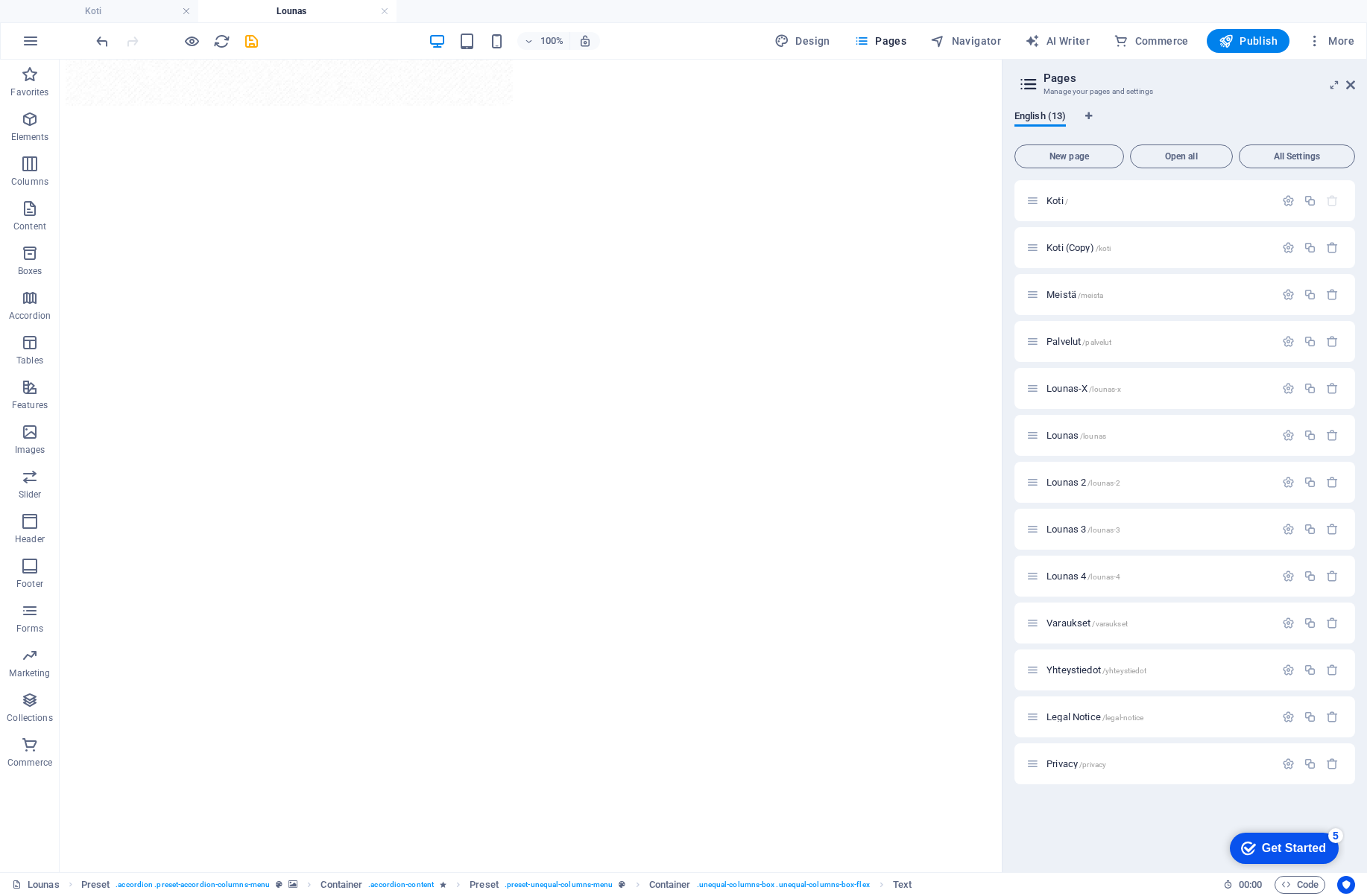
drag, startPoint x: 354, startPoint y: 523, endPoint x: 369, endPoint y: 725, distance: 202.6
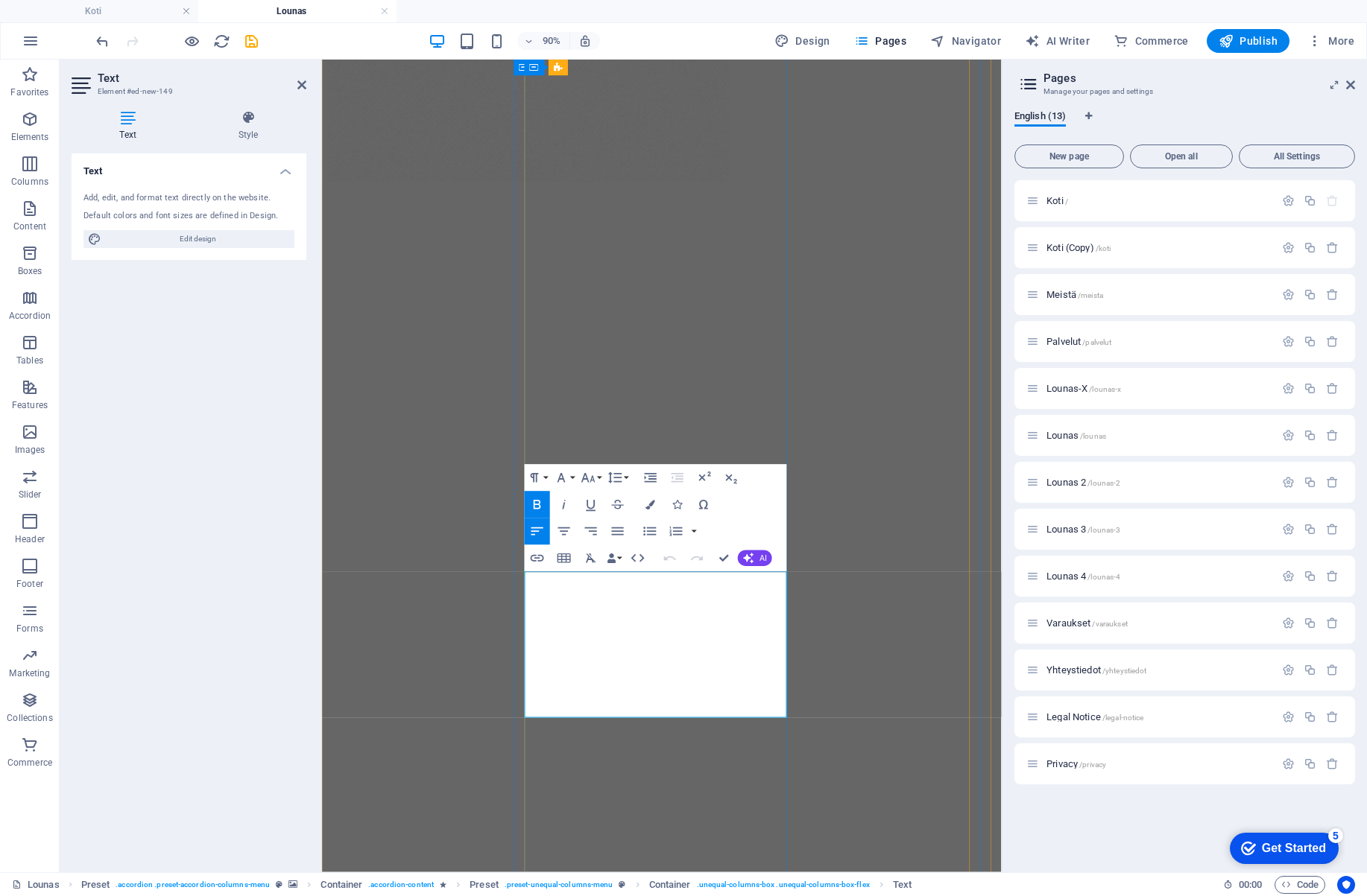
drag, startPoint x: 666, startPoint y: 777, endPoint x: 564, endPoint y: 775, distance: 102.0
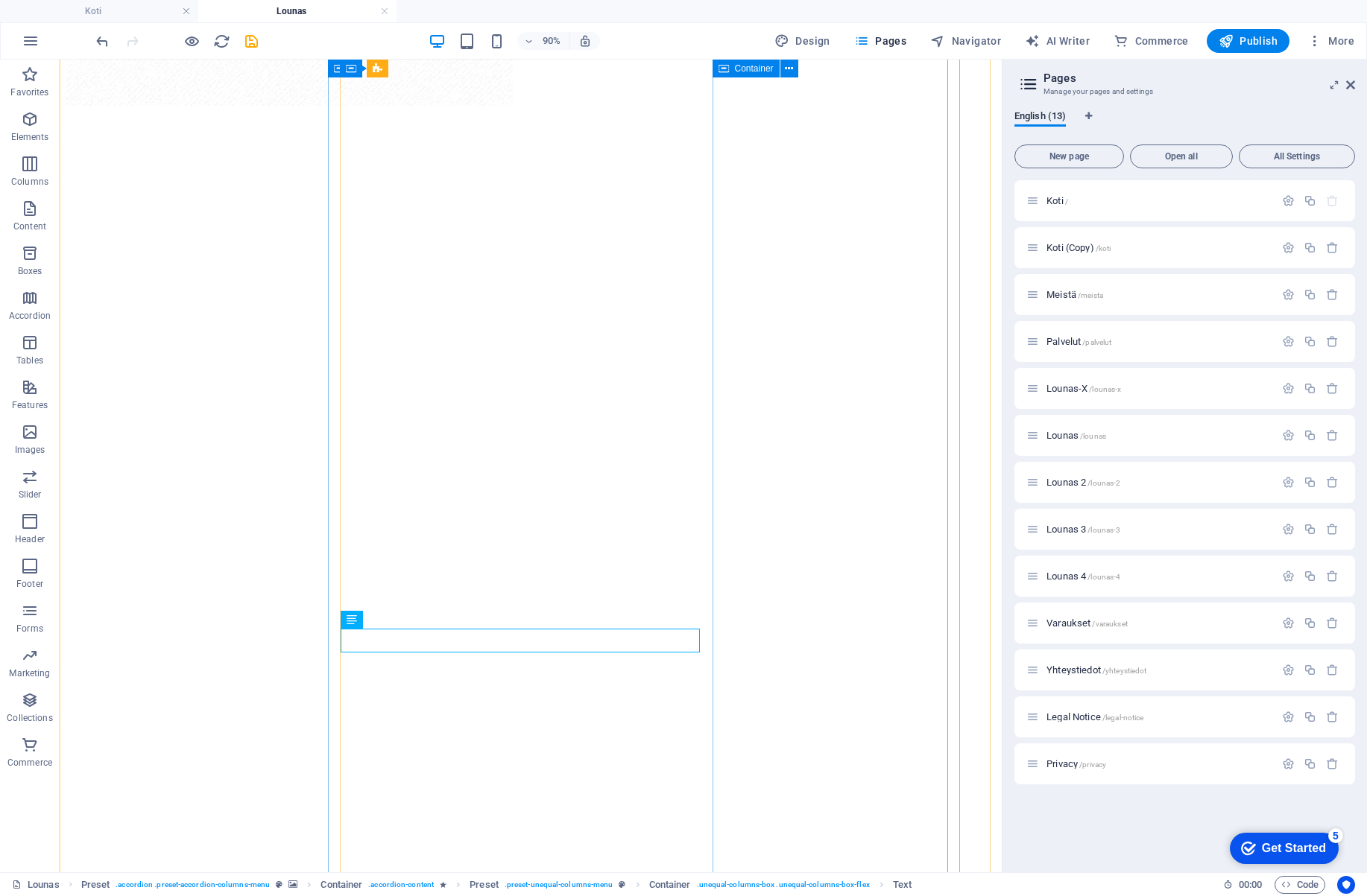
scroll to position [1173, 0]
click at [1241, 36] on span "Publish" at bounding box center [1248, 41] width 59 height 15
